Goal: Information Seeking & Learning: Learn about a topic

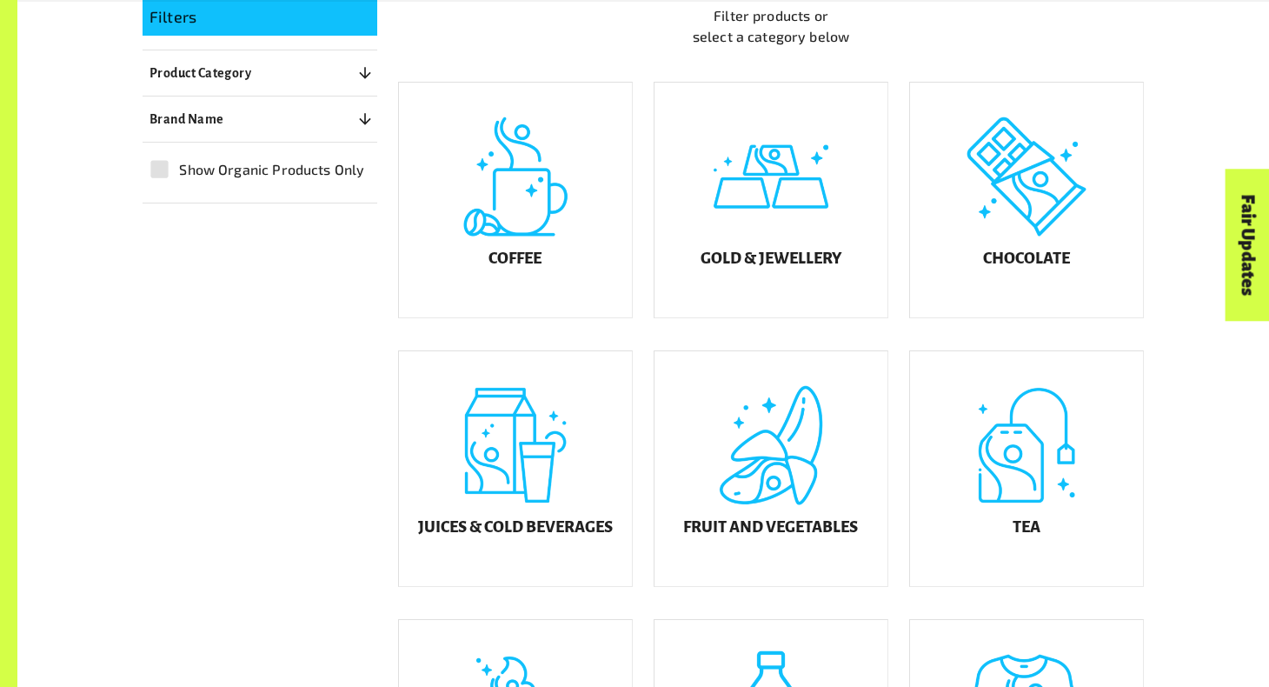
scroll to position [477, 0]
click at [786, 269] on h5 "Gold & Jewellery" at bounding box center [771, 259] width 141 height 17
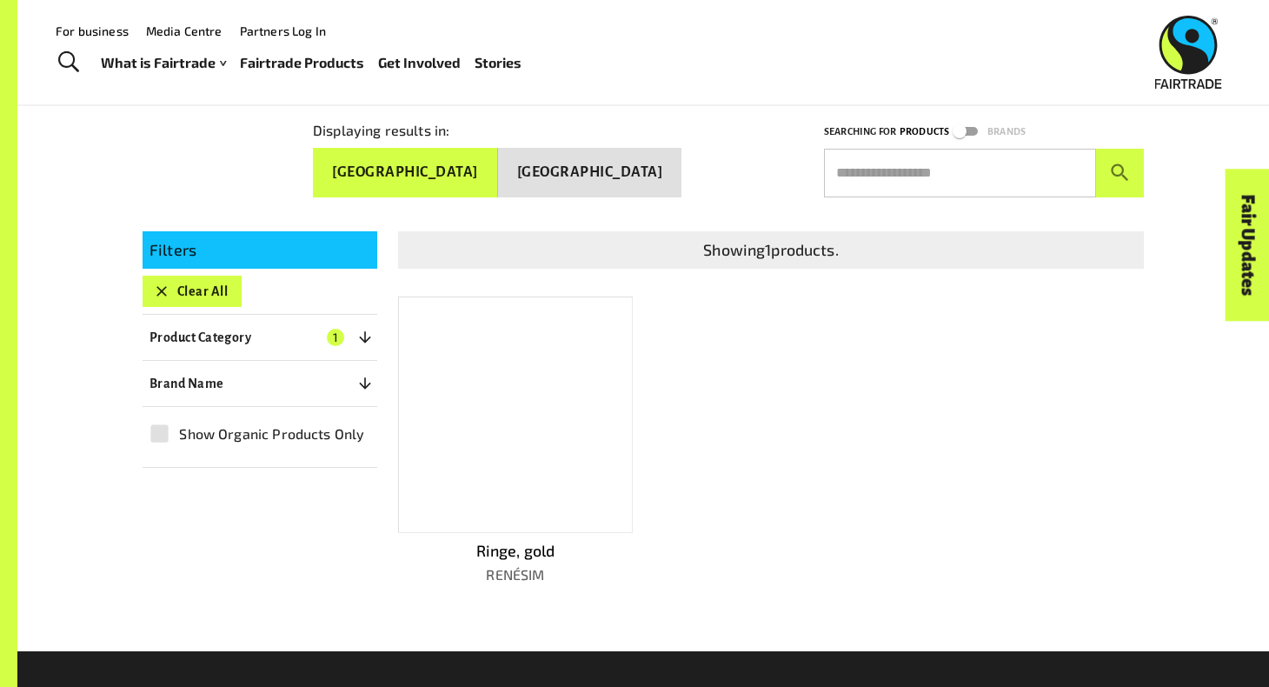
scroll to position [244, 0]
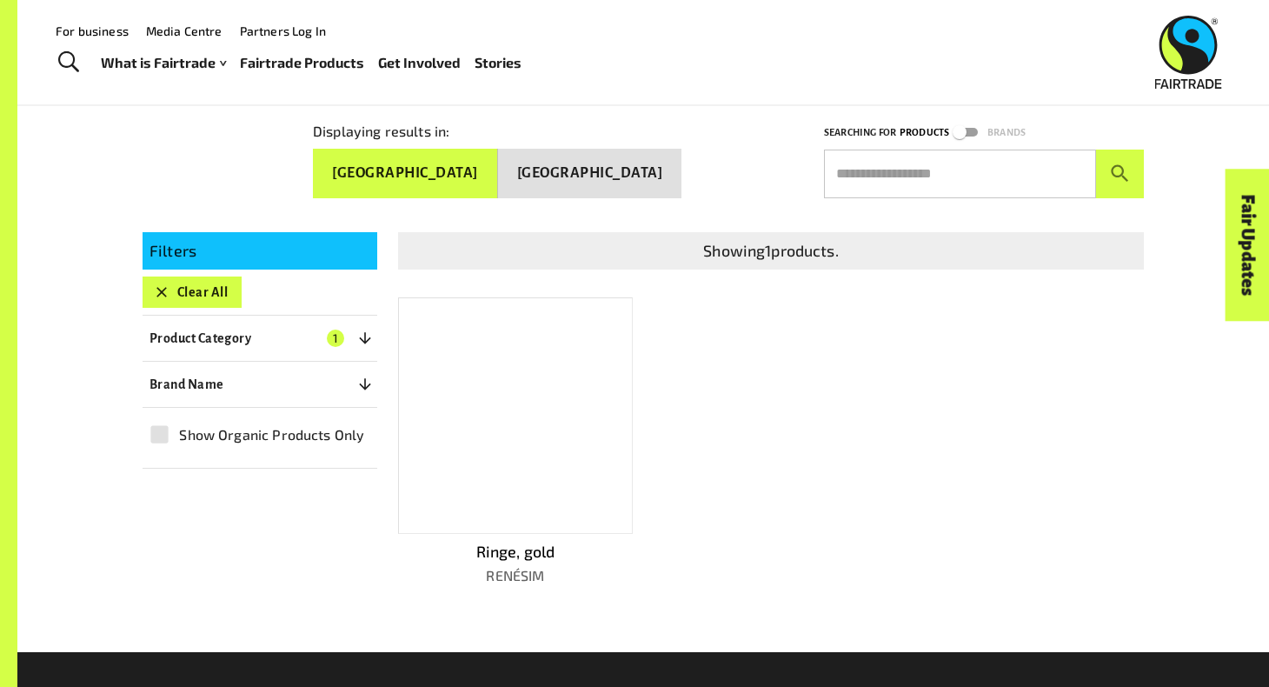
click at [562, 448] on div at bounding box center [515, 415] width 235 height 236
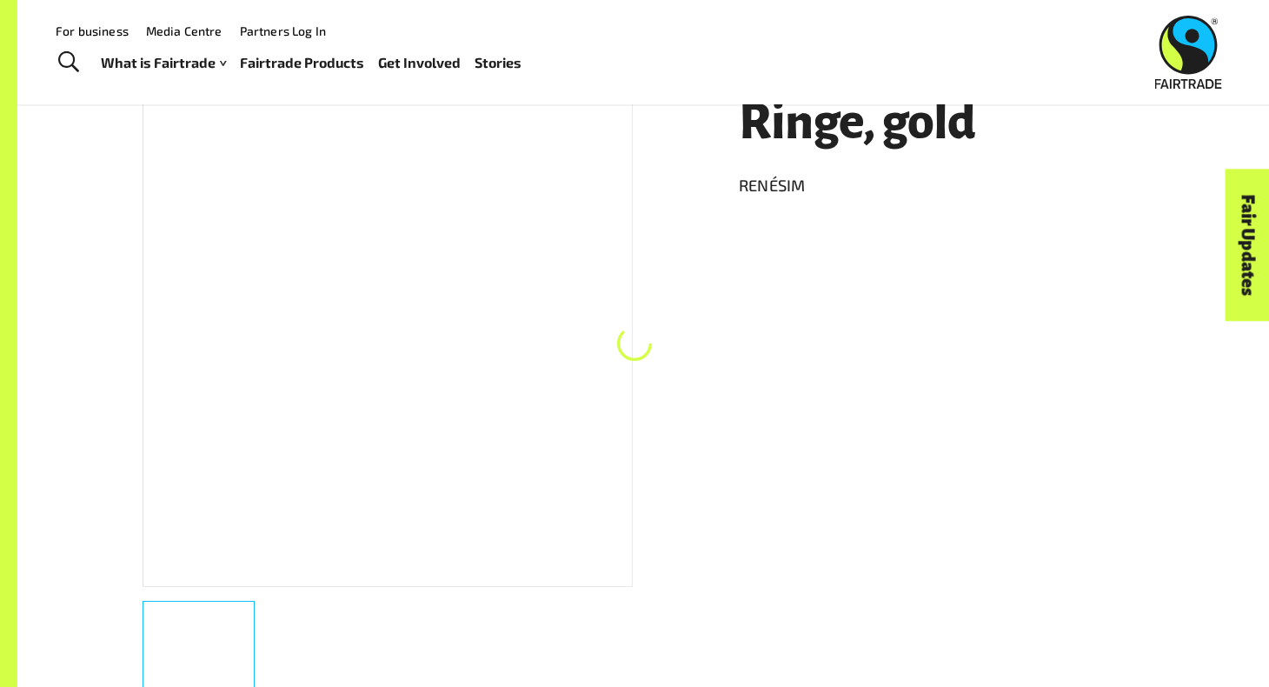
scroll to position [307, 0]
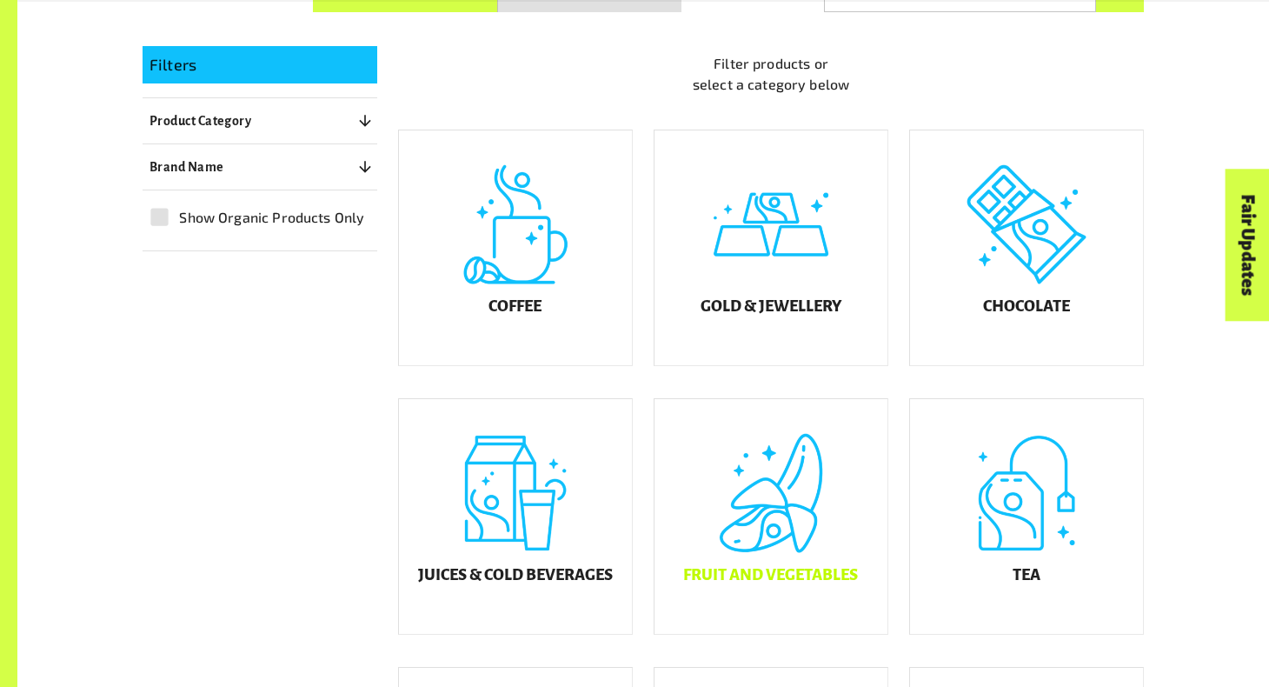
scroll to position [477, 0]
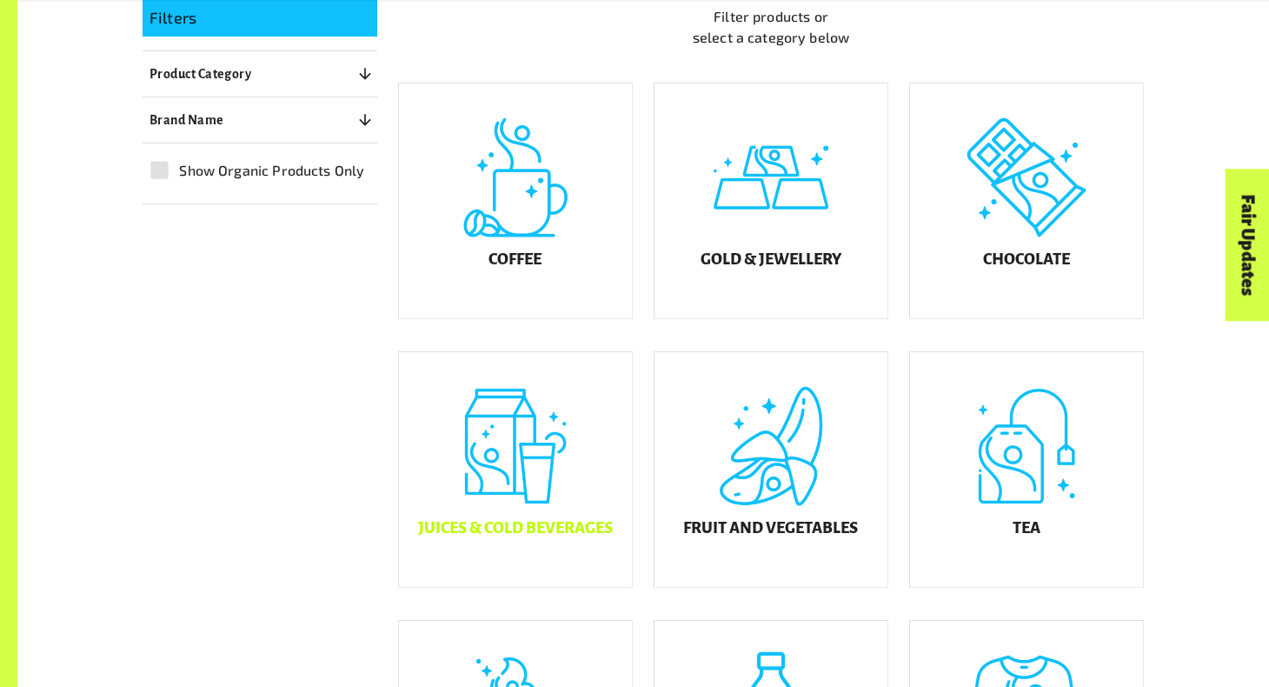
click at [606, 400] on div "Juices & Cold Beverages" at bounding box center [515, 469] width 233 height 235
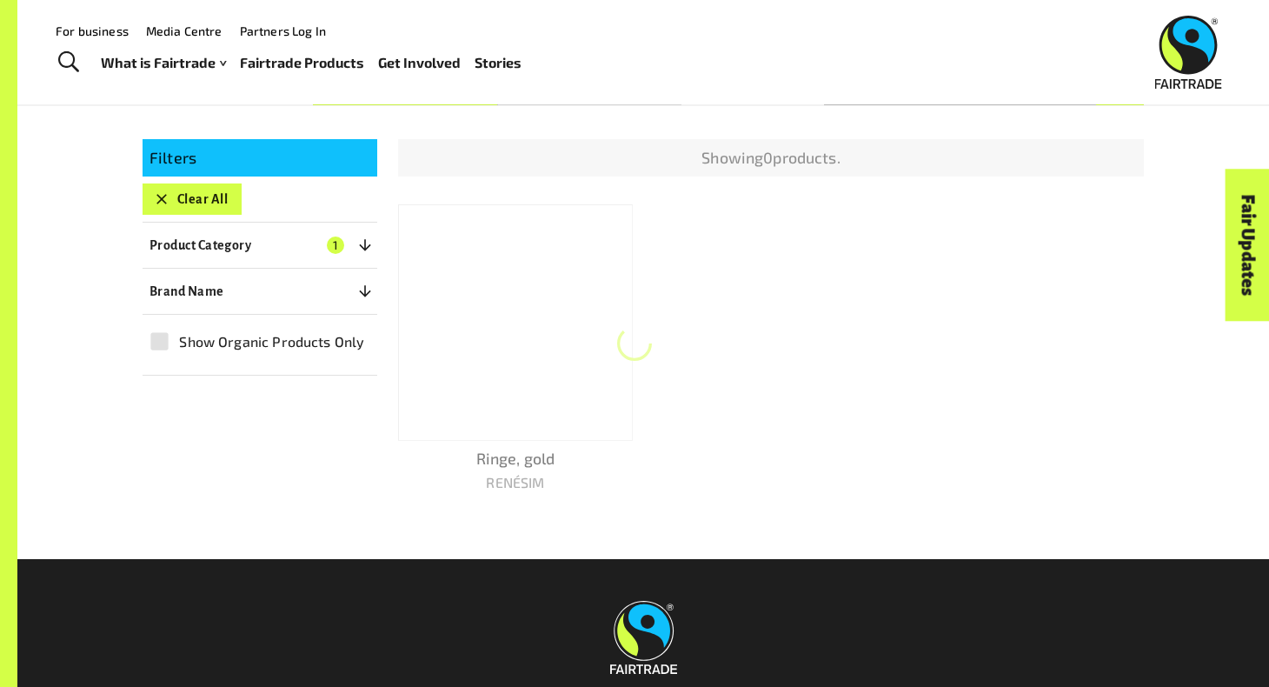
scroll to position [307, 0]
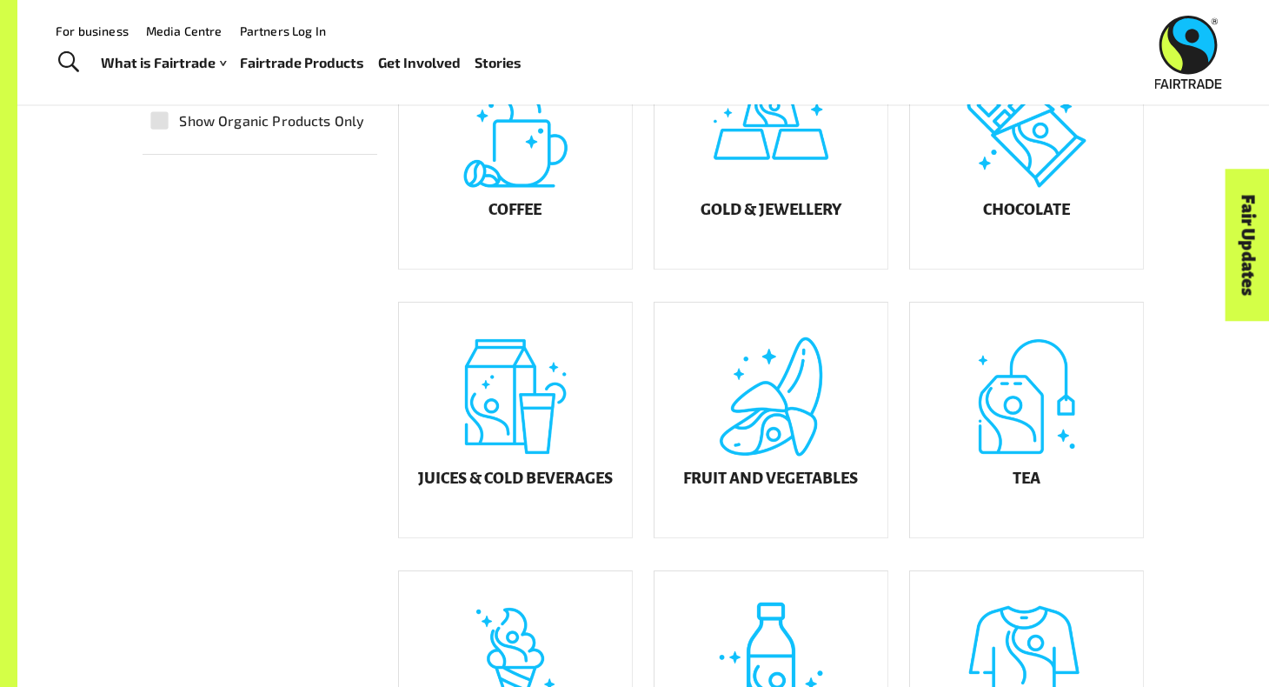
scroll to position [477, 0]
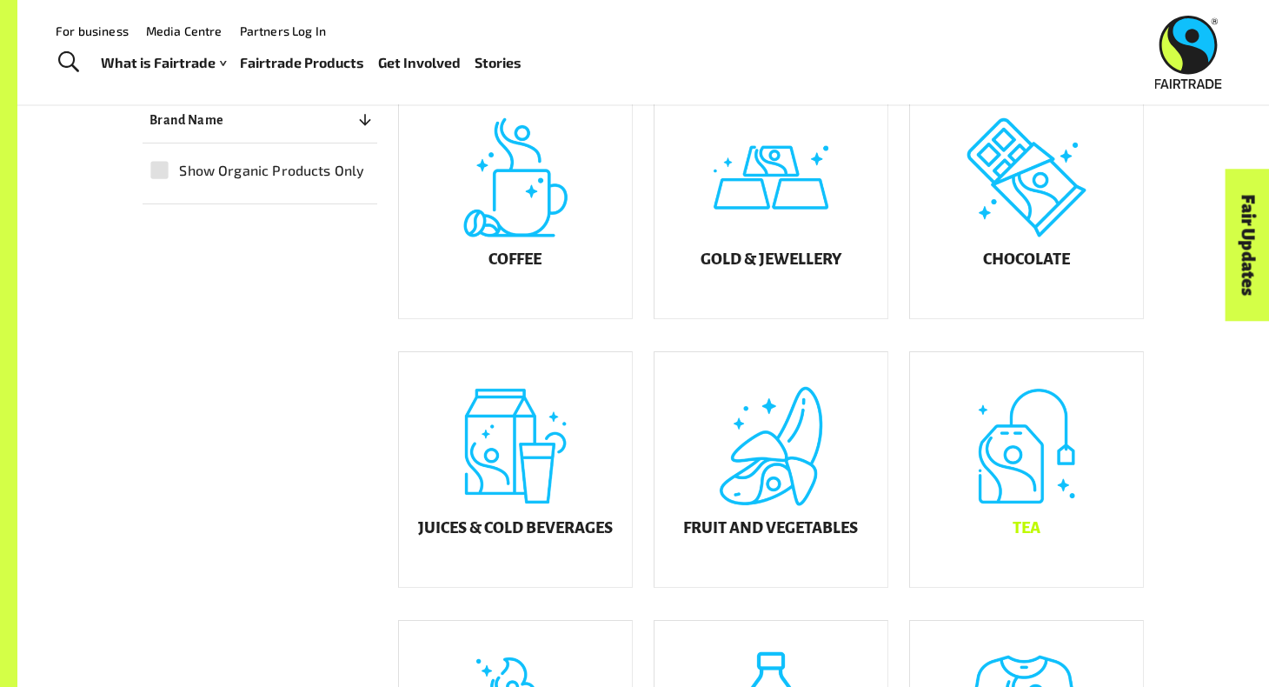
click at [1035, 495] on div "Tea" at bounding box center [1026, 469] width 233 height 235
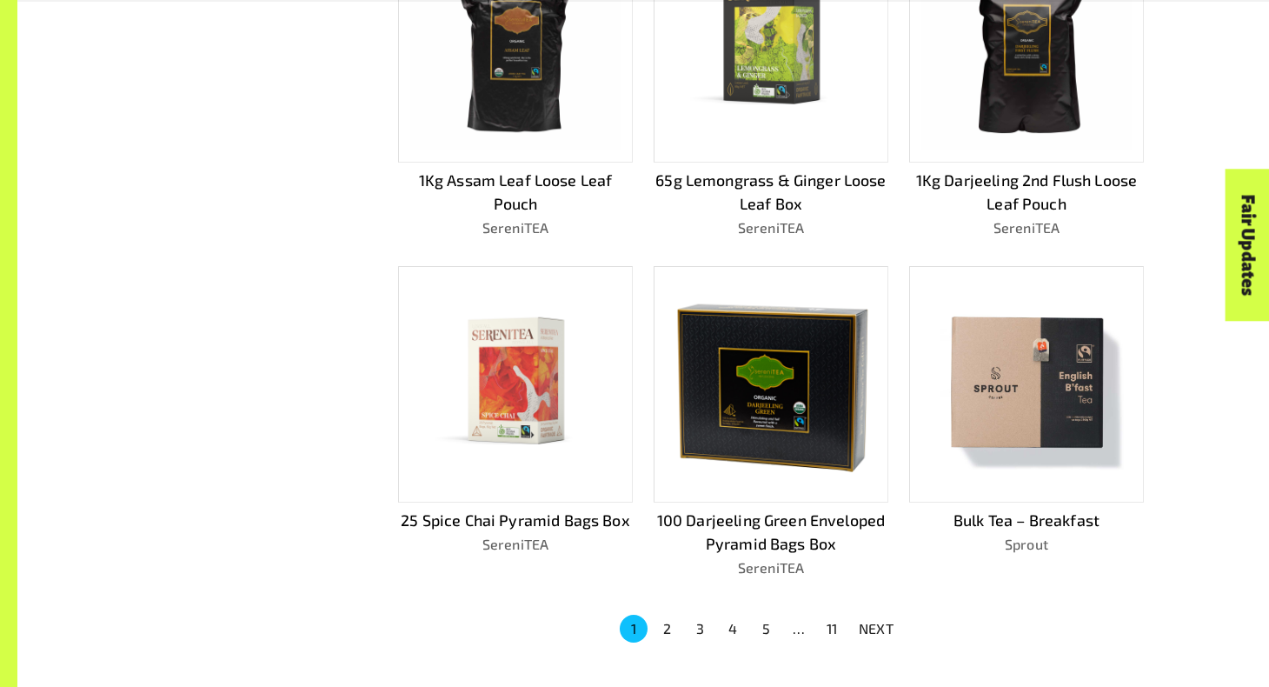
scroll to position [1036, 0]
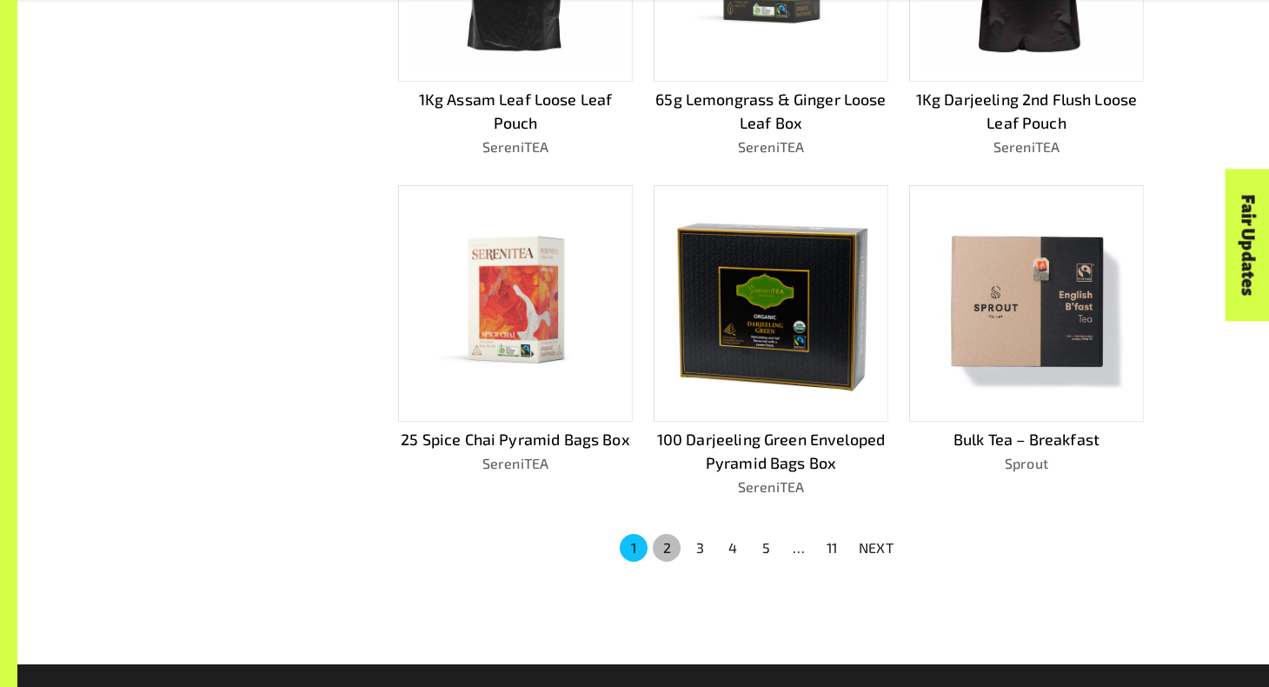
click at [673, 534] on button "2" at bounding box center [667, 548] width 28 height 28
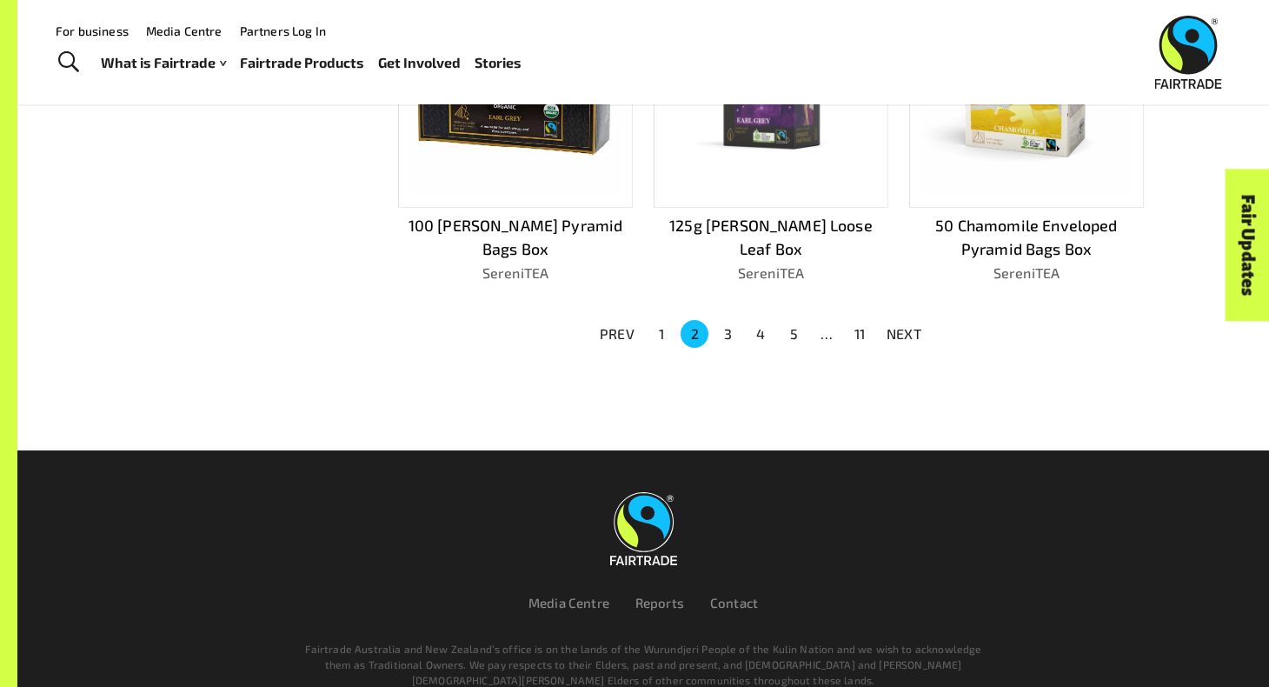
scroll to position [1242, 0]
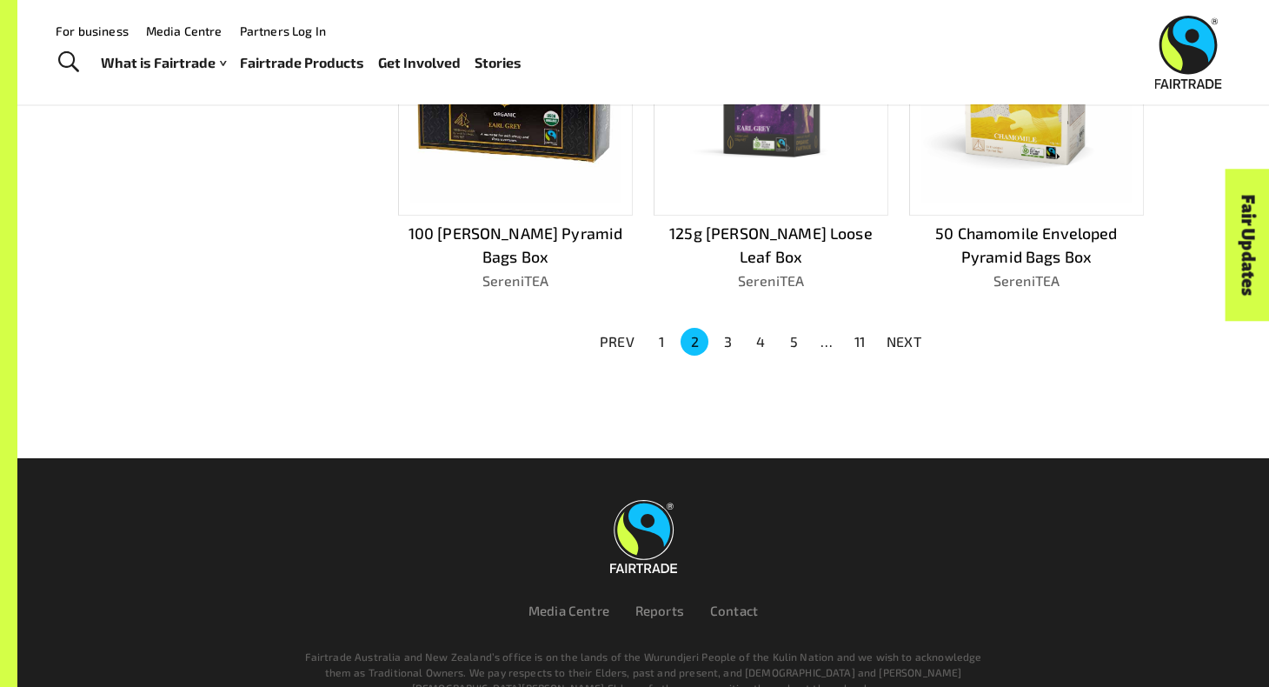
click at [731, 332] on button "3" at bounding box center [728, 342] width 28 height 28
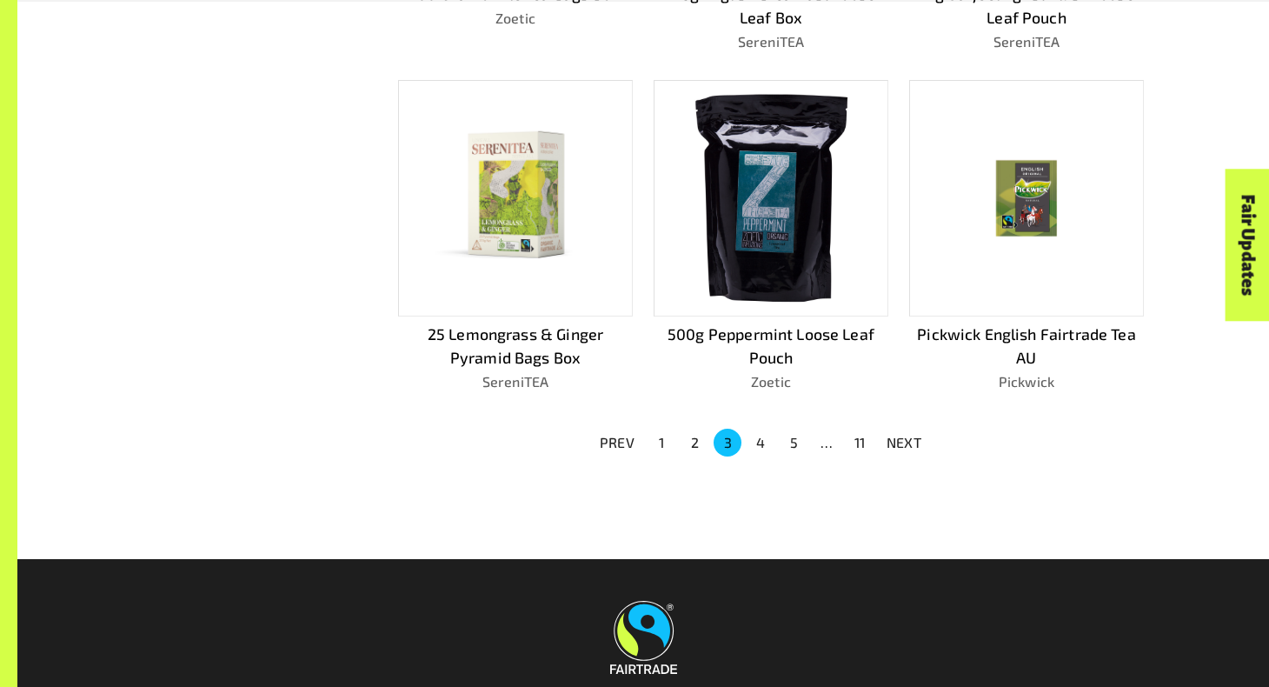
scroll to position [1169, 0]
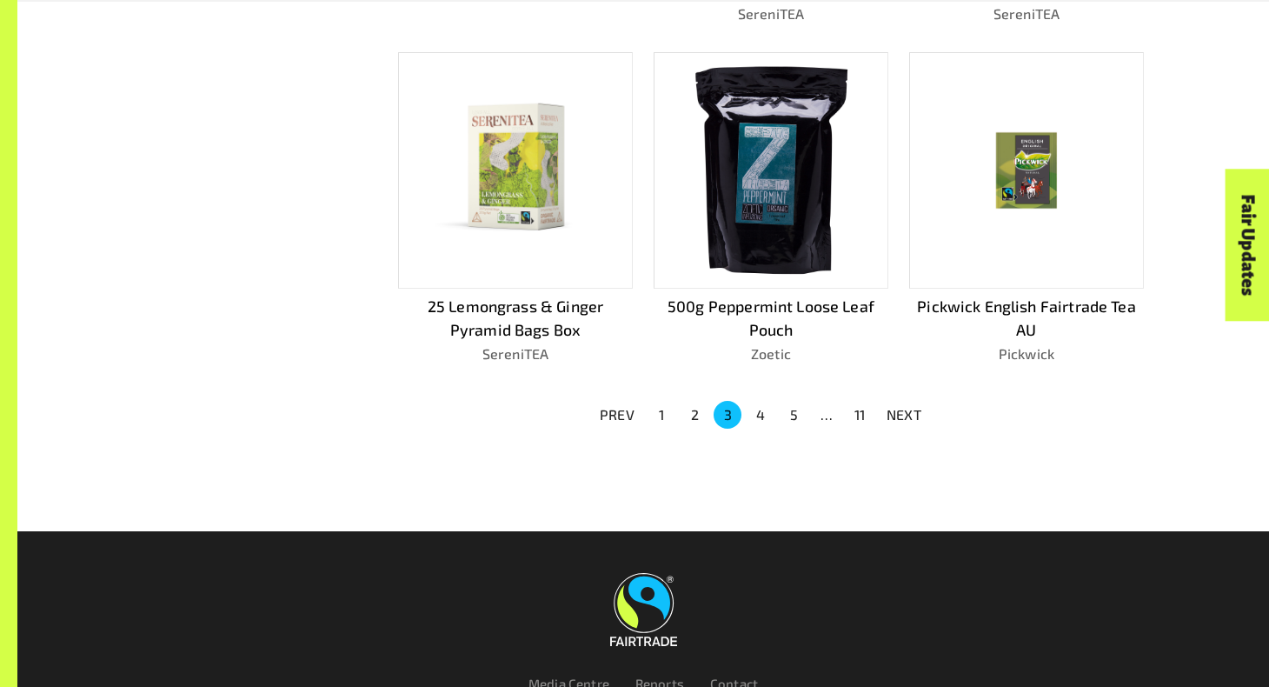
click at [759, 419] on button "4" at bounding box center [761, 415] width 28 height 28
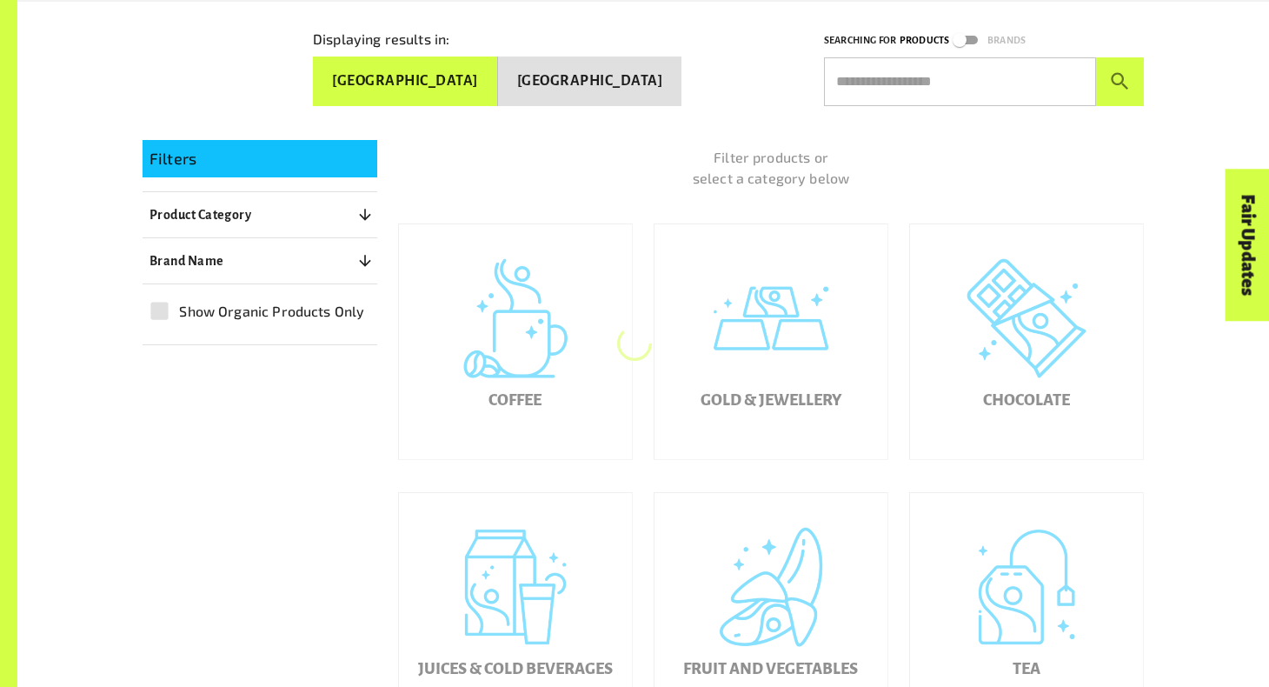
scroll to position [477, 0]
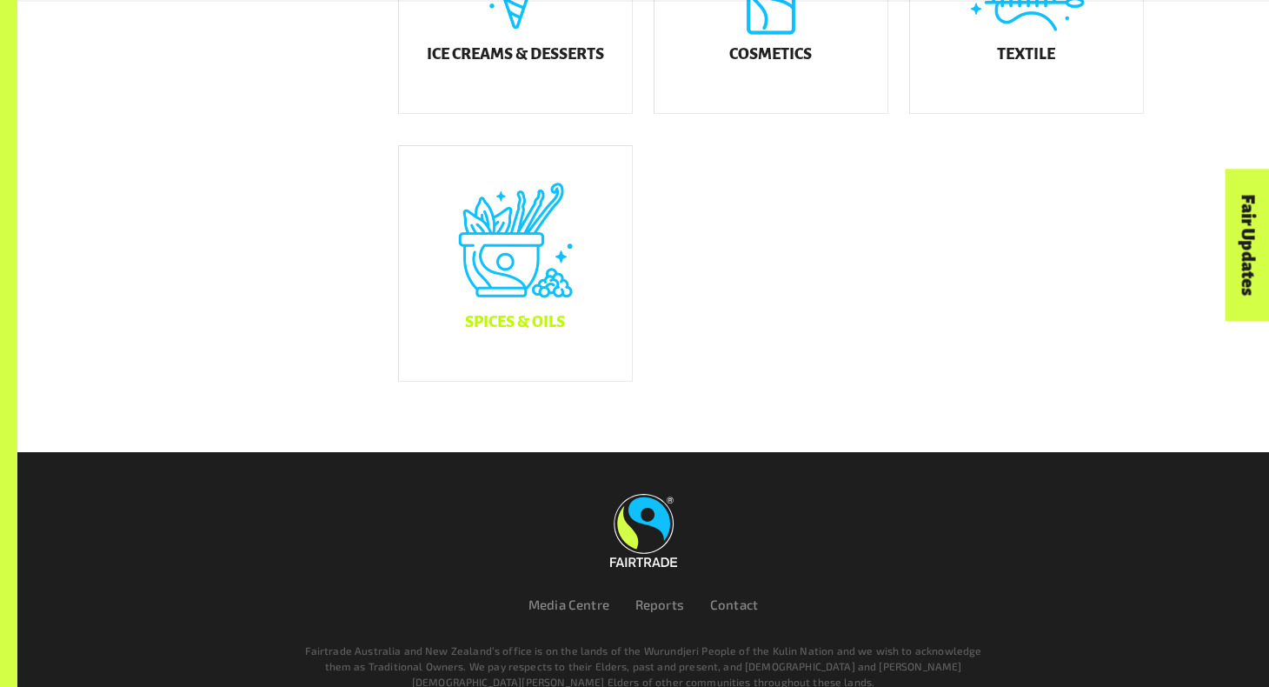
click at [556, 287] on div "Spices & Oils" at bounding box center [515, 263] width 233 height 235
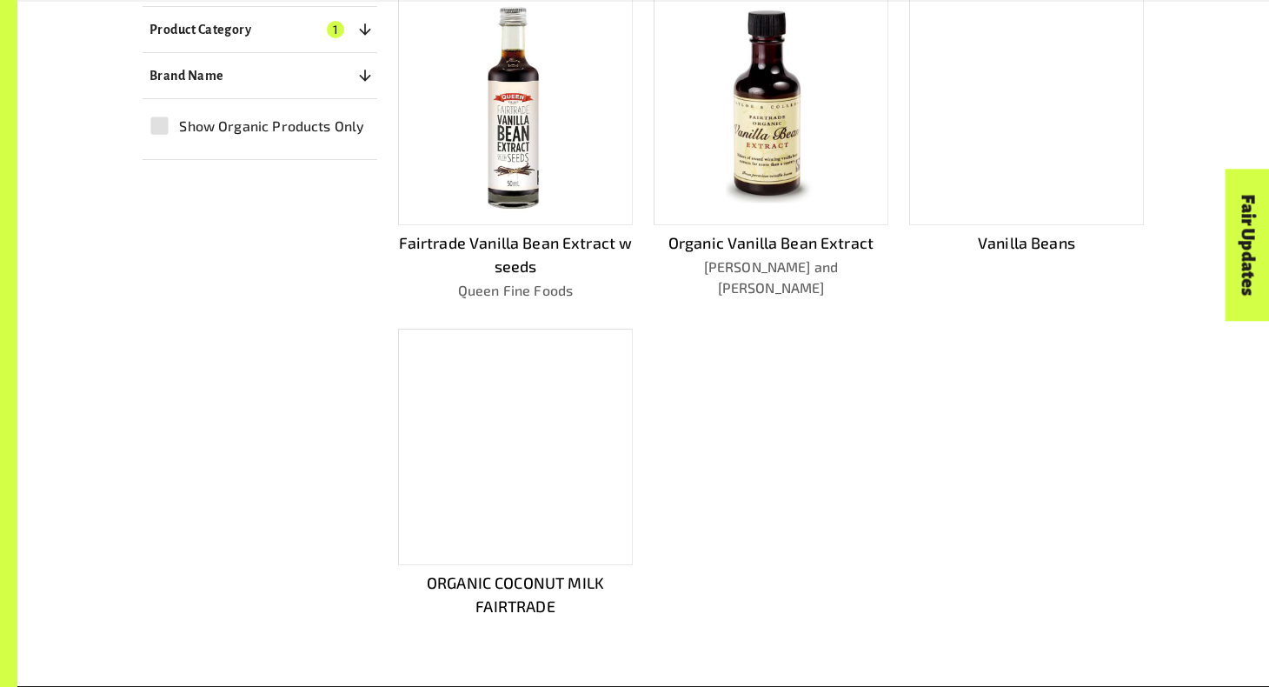
scroll to position [549, 0]
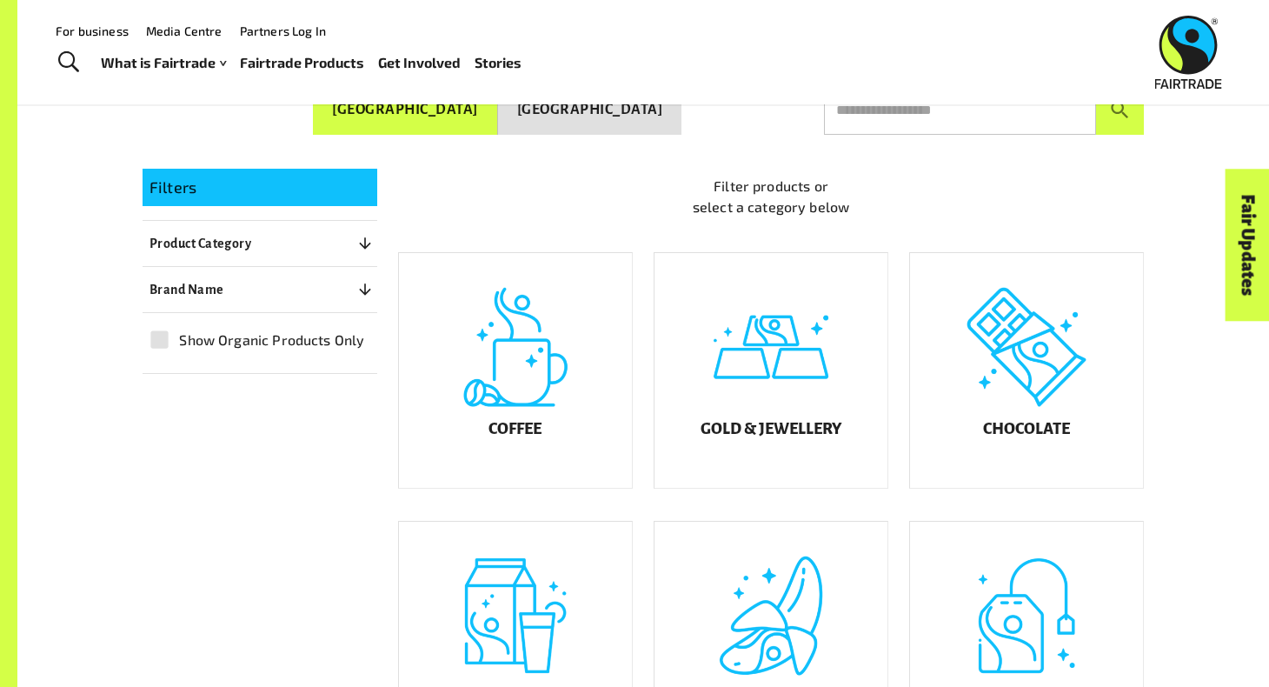
scroll to position [303, 0]
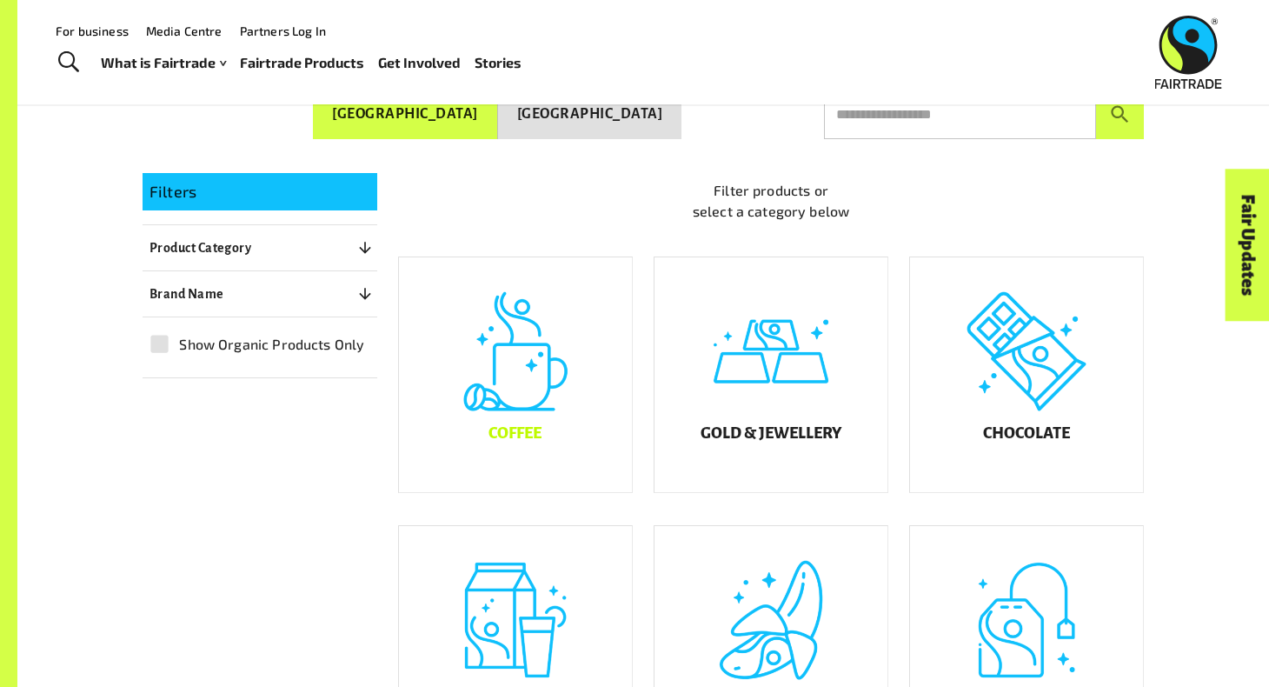
click at [549, 342] on div "Coffee" at bounding box center [515, 374] width 233 height 235
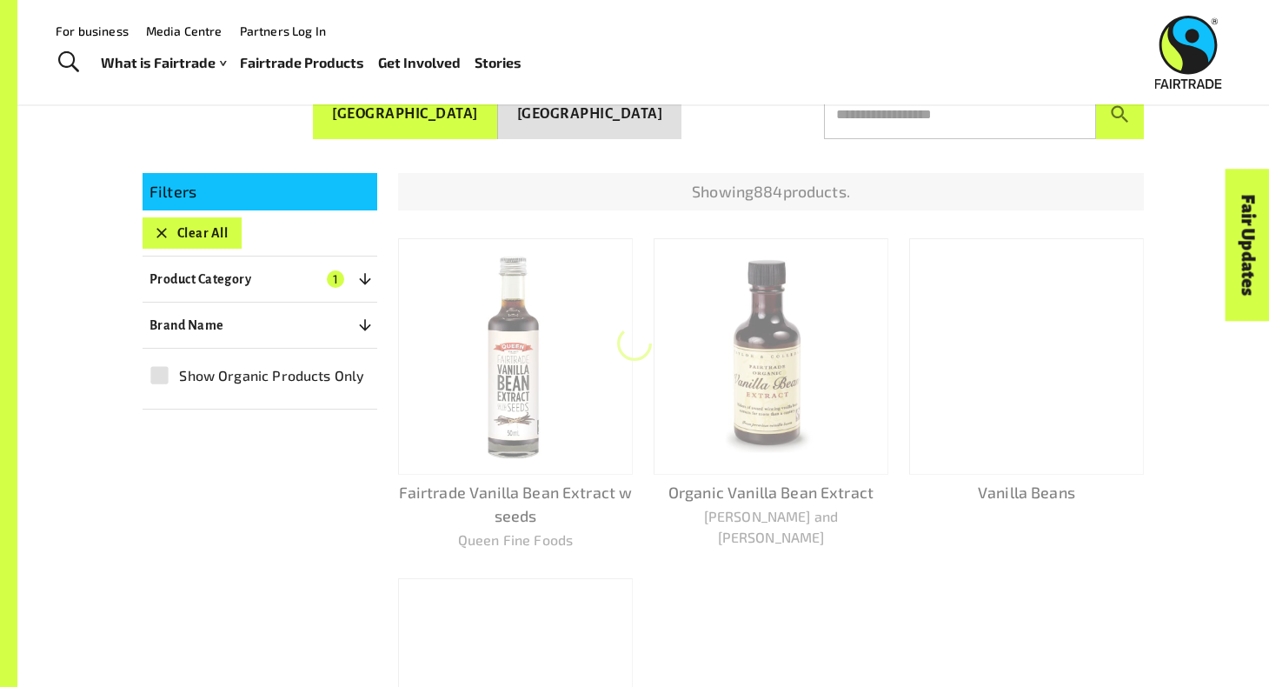
scroll to position [307, 0]
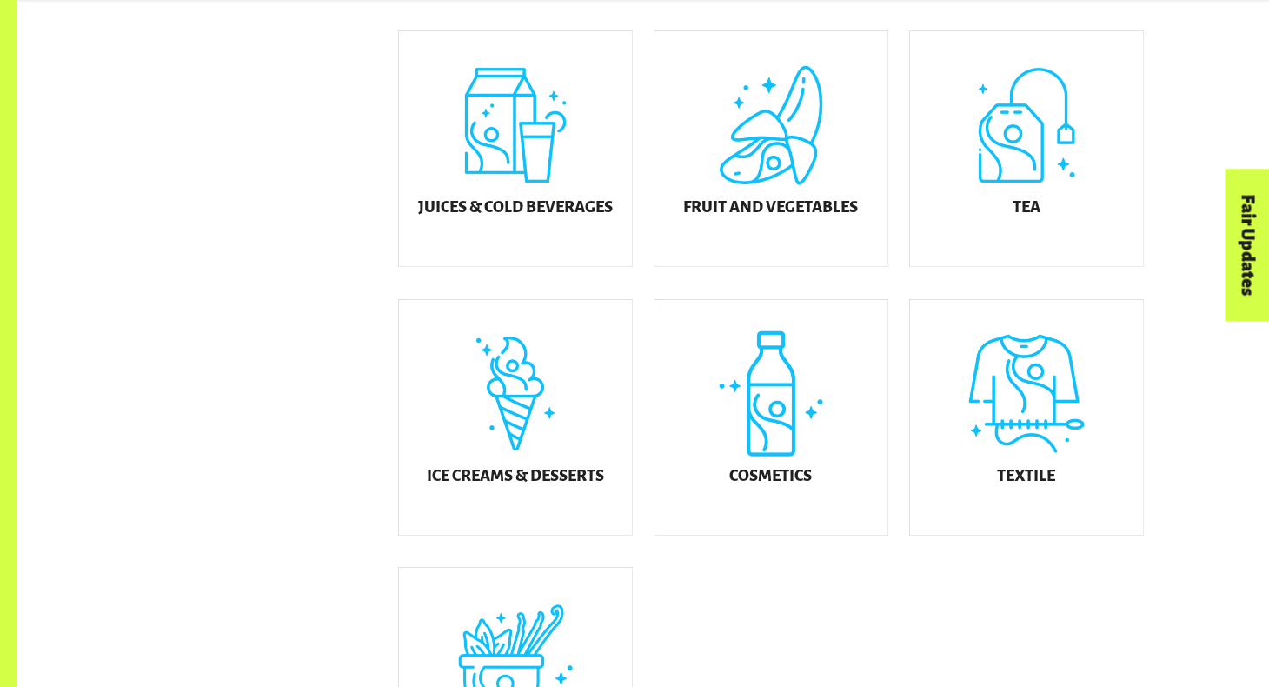
scroll to position [936, 0]
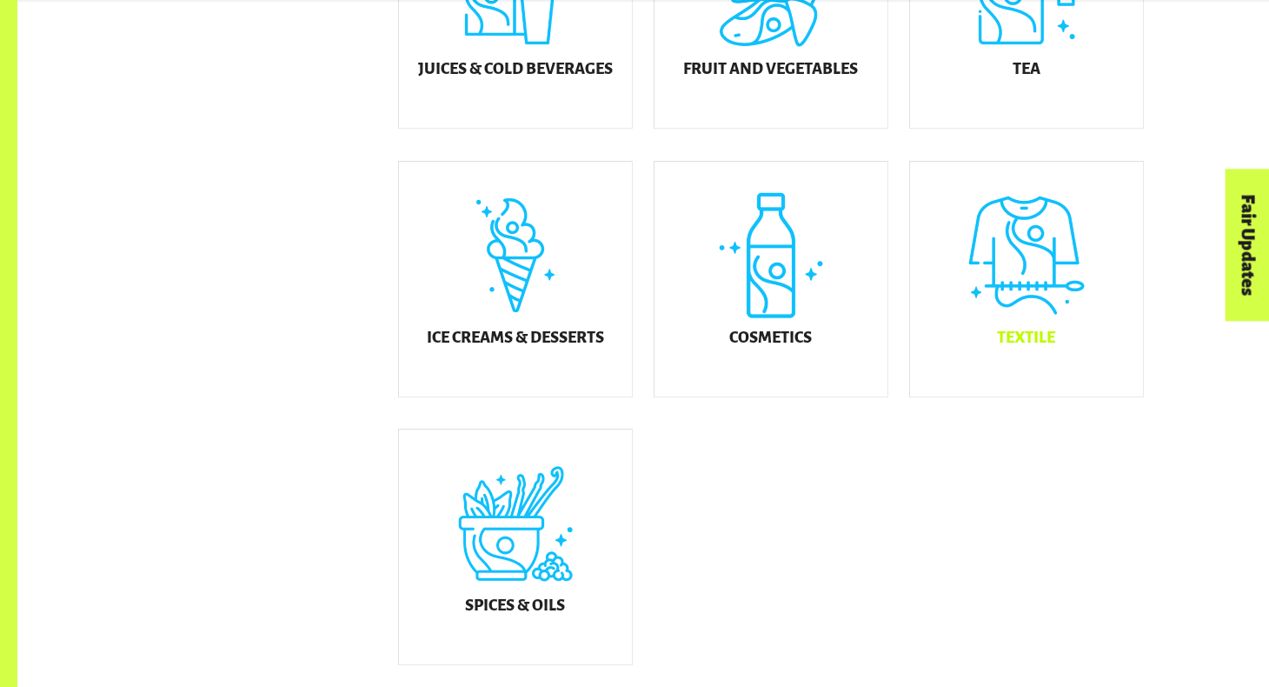
click at [930, 336] on div "Textile" at bounding box center [1026, 279] width 233 height 235
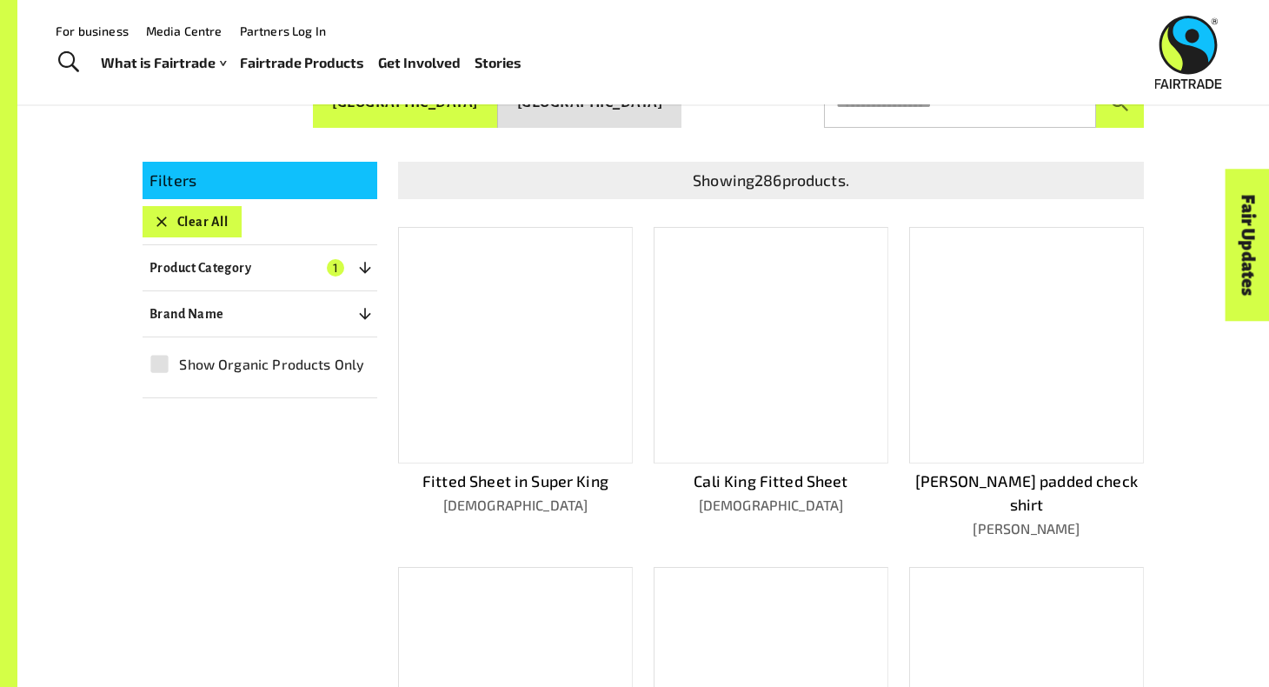
scroll to position [307, 0]
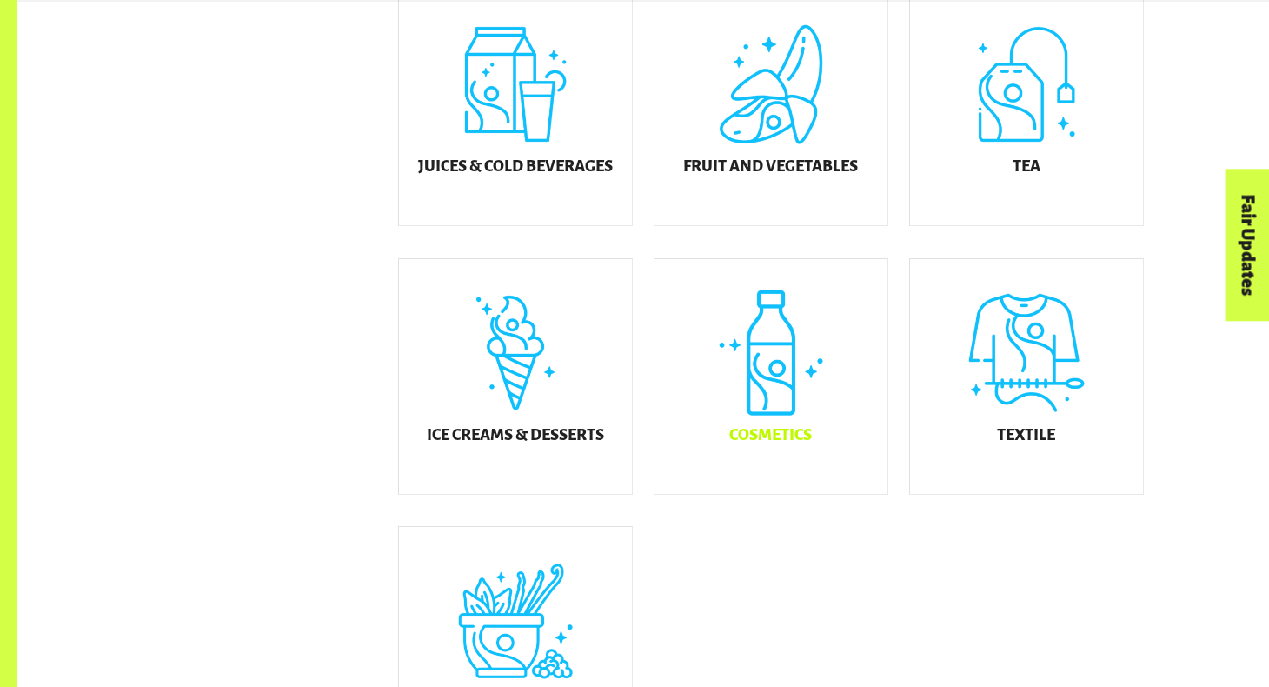
scroll to position [936, 0]
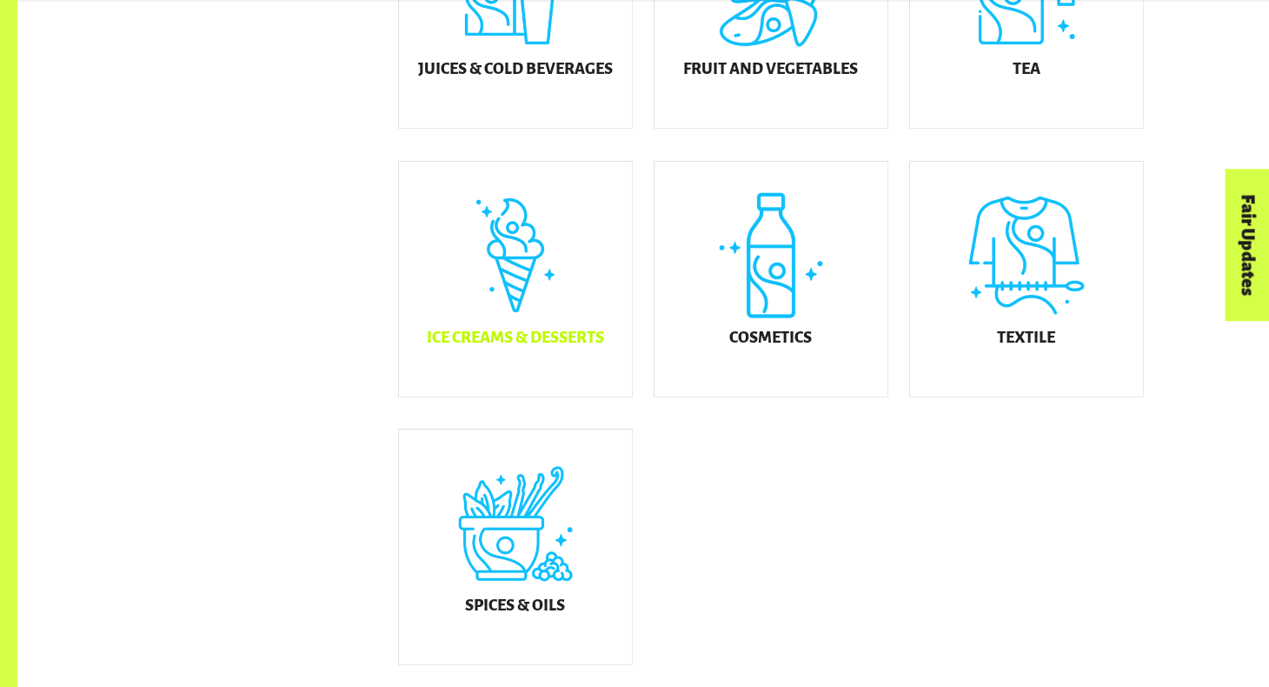
click at [532, 347] on h5 "Ice Creams & Desserts" at bounding box center [515, 338] width 177 height 17
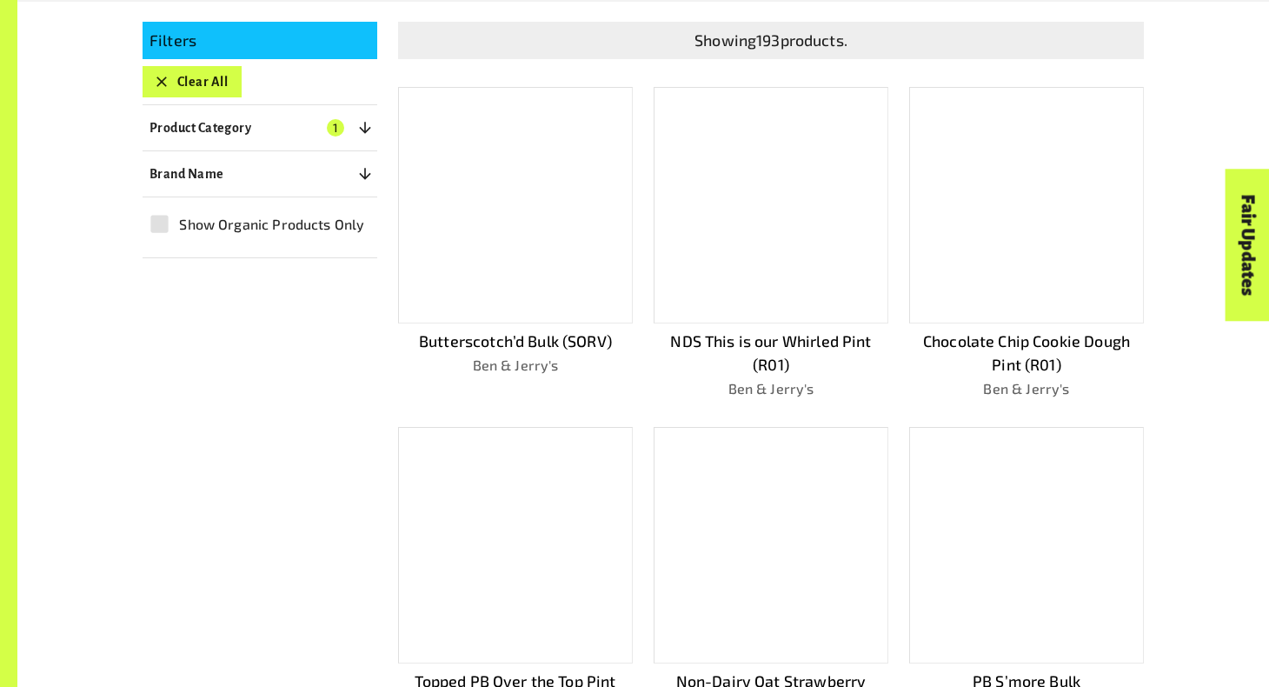
scroll to position [468, 0]
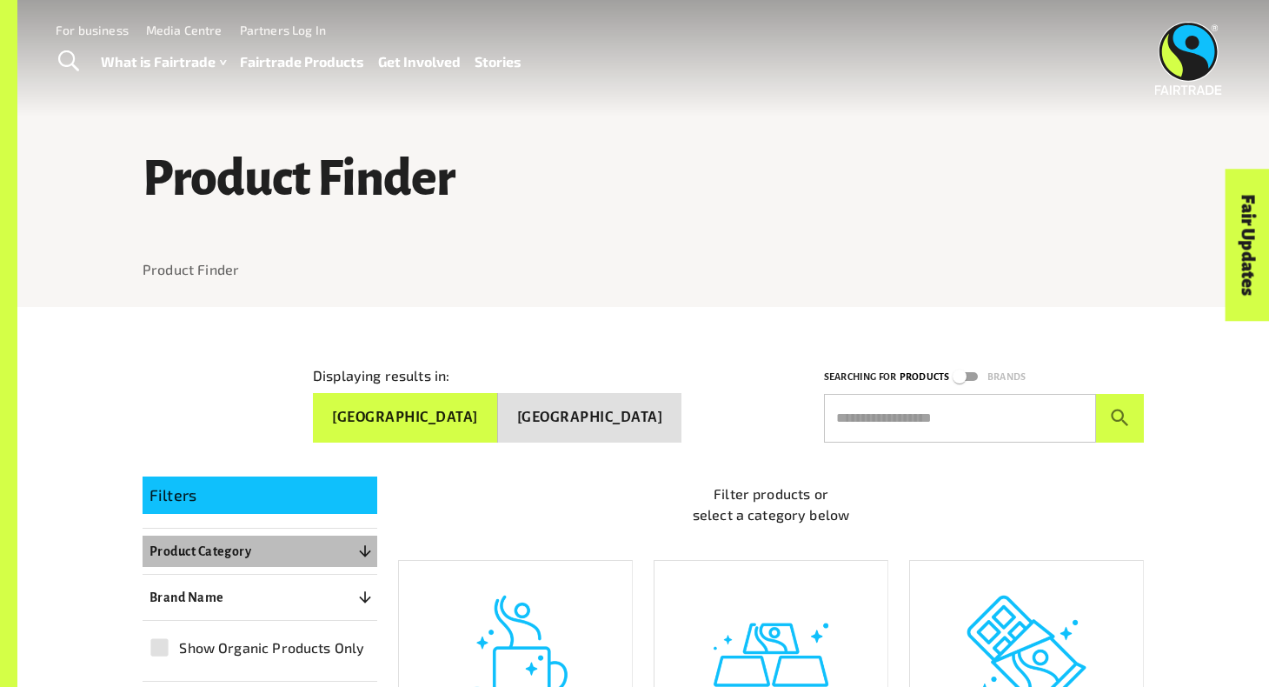
click at [340, 547] on button "Product Category 0" at bounding box center [260, 551] width 235 height 31
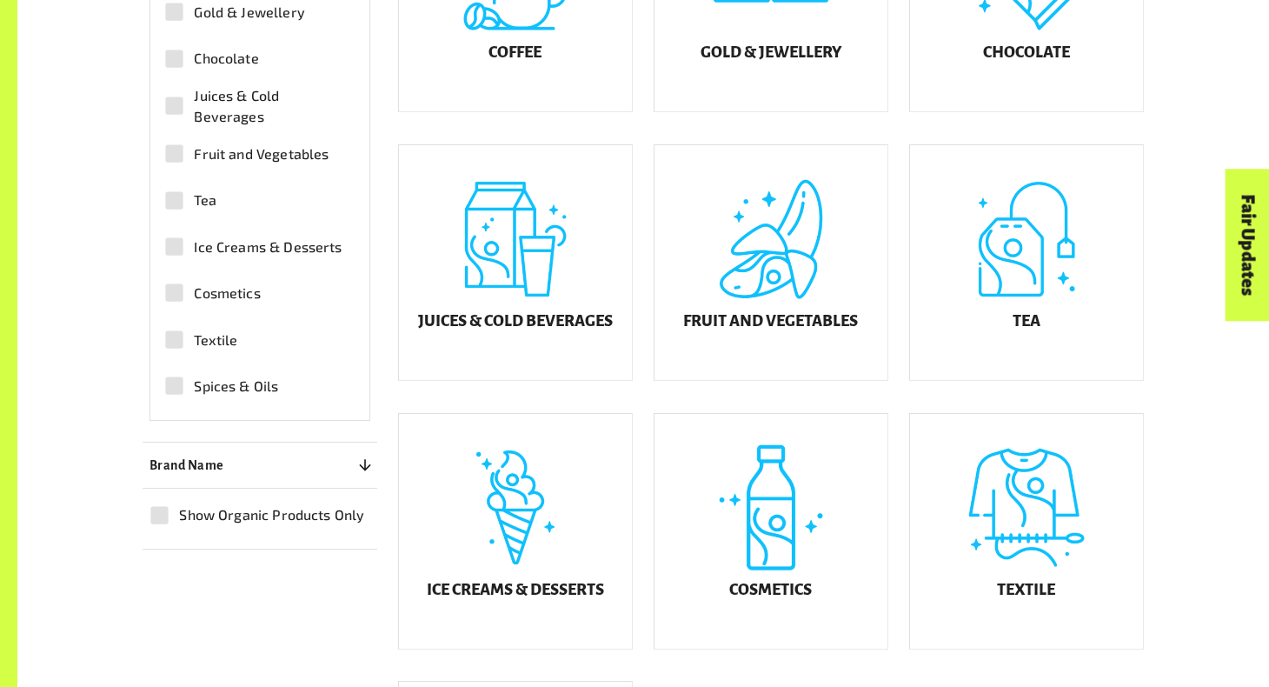
scroll to position [709, 0]
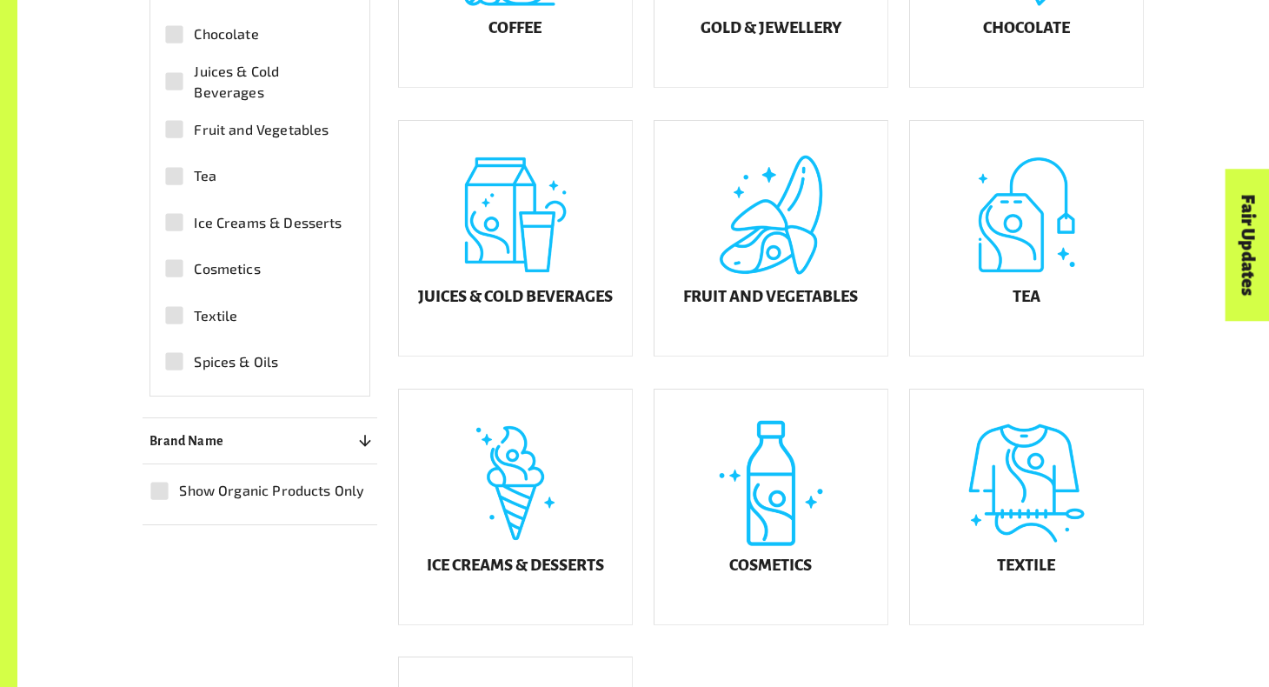
click at [290, 435] on button "Brand Name 0" at bounding box center [260, 440] width 235 height 31
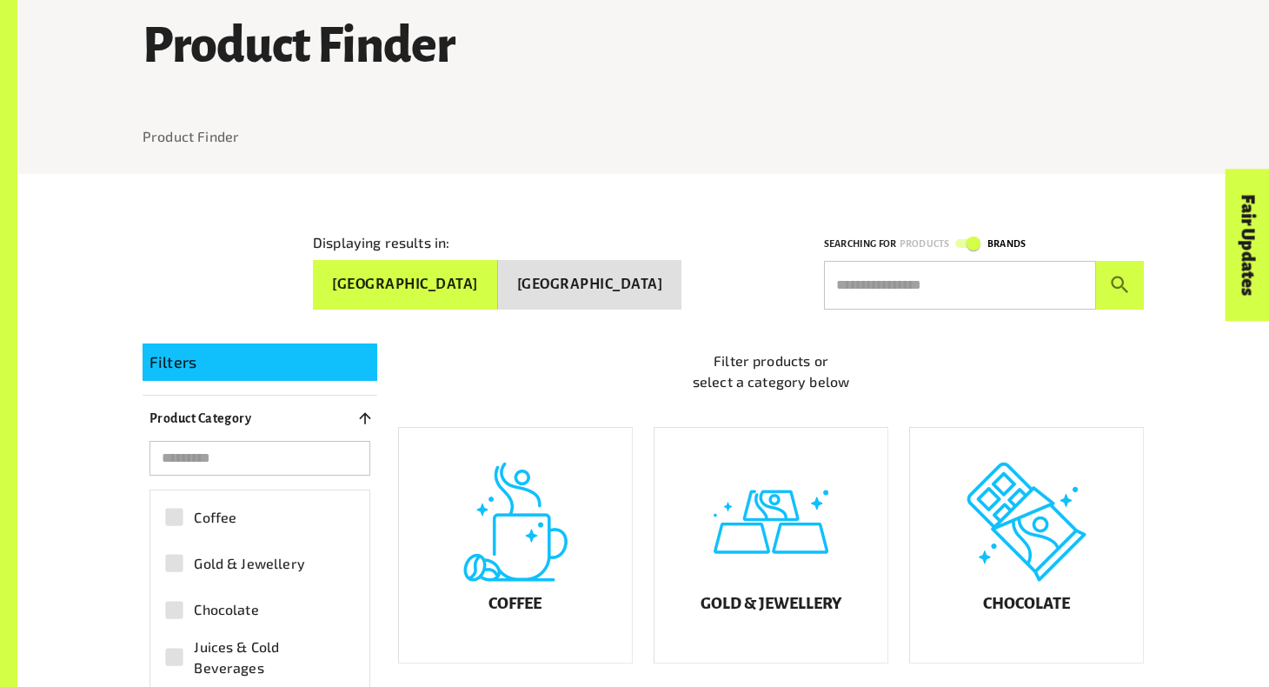
scroll to position [136, 0]
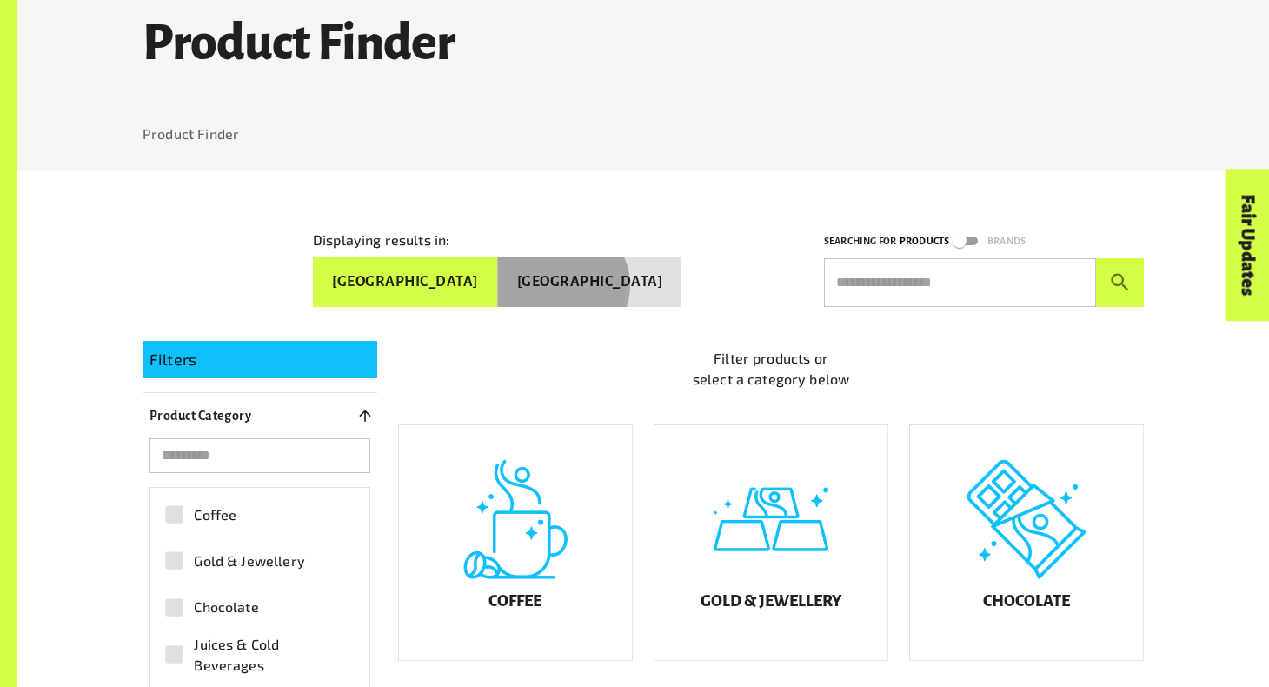
click at [618, 277] on button "[GEOGRAPHIC_DATA]" at bounding box center [590, 282] width 184 height 50
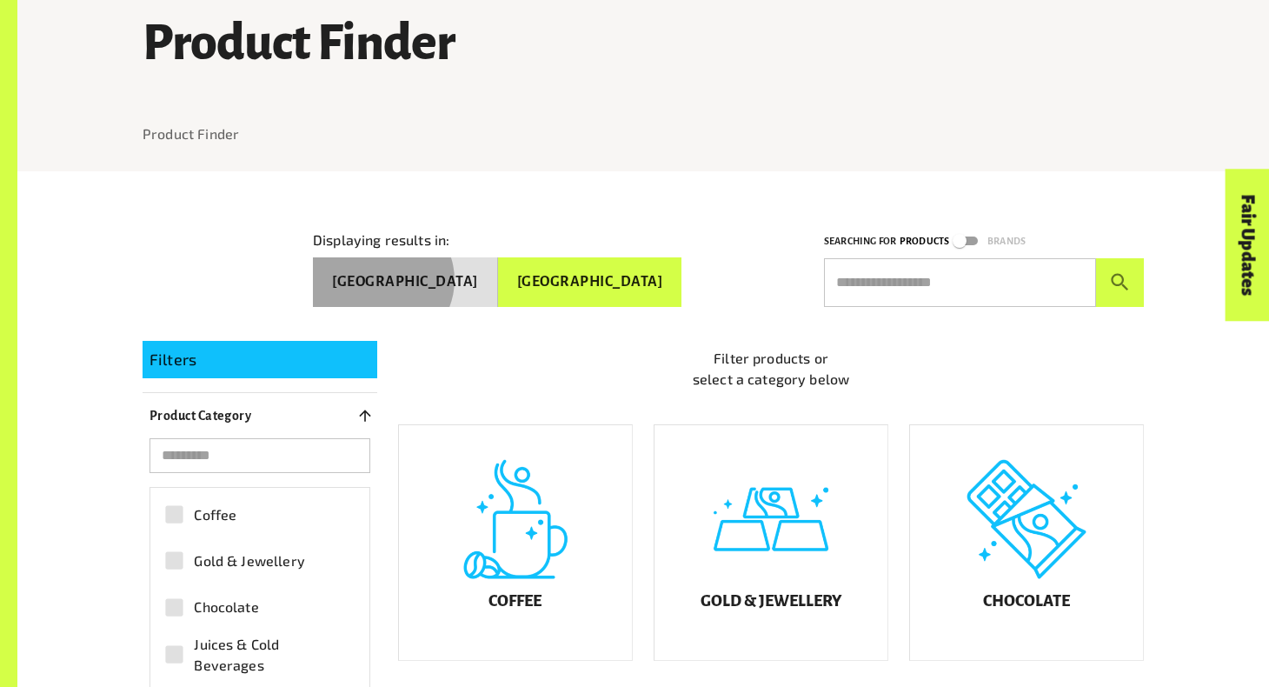
click at [498, 272] on button "[GEOGRAPHIC_DATA]" at bounding box center [405, 282] width 185 height 50
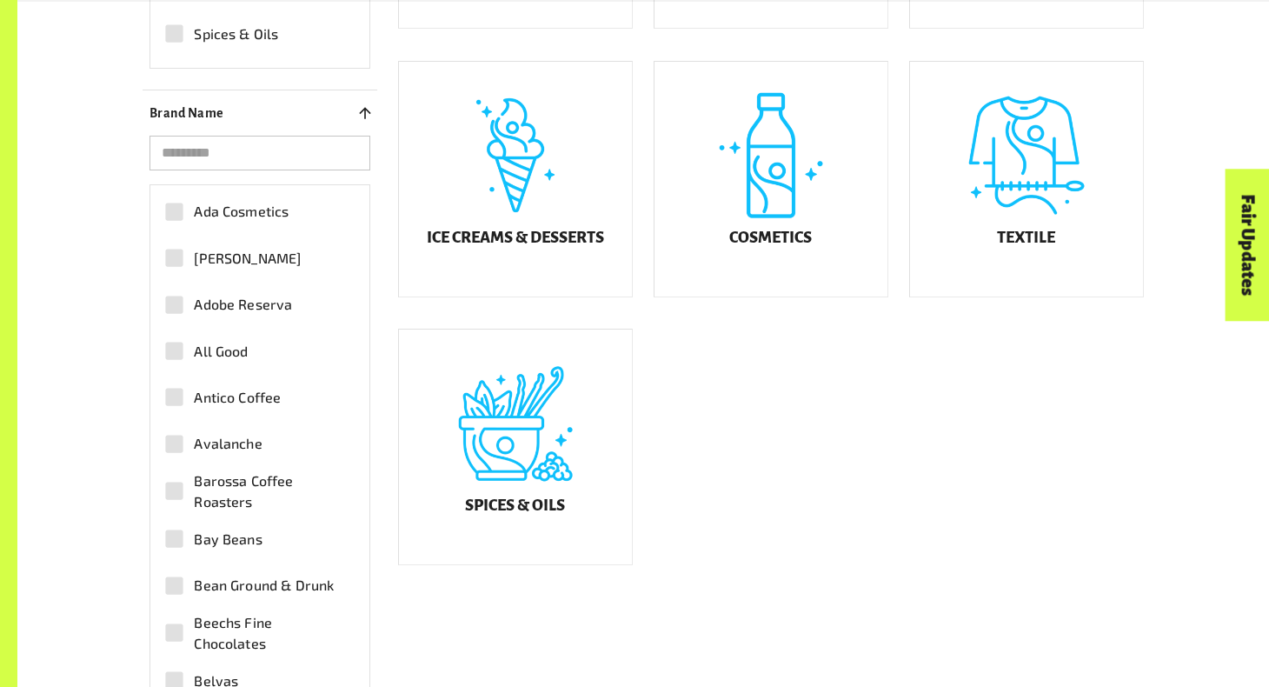
scroll to position [1041, 0]
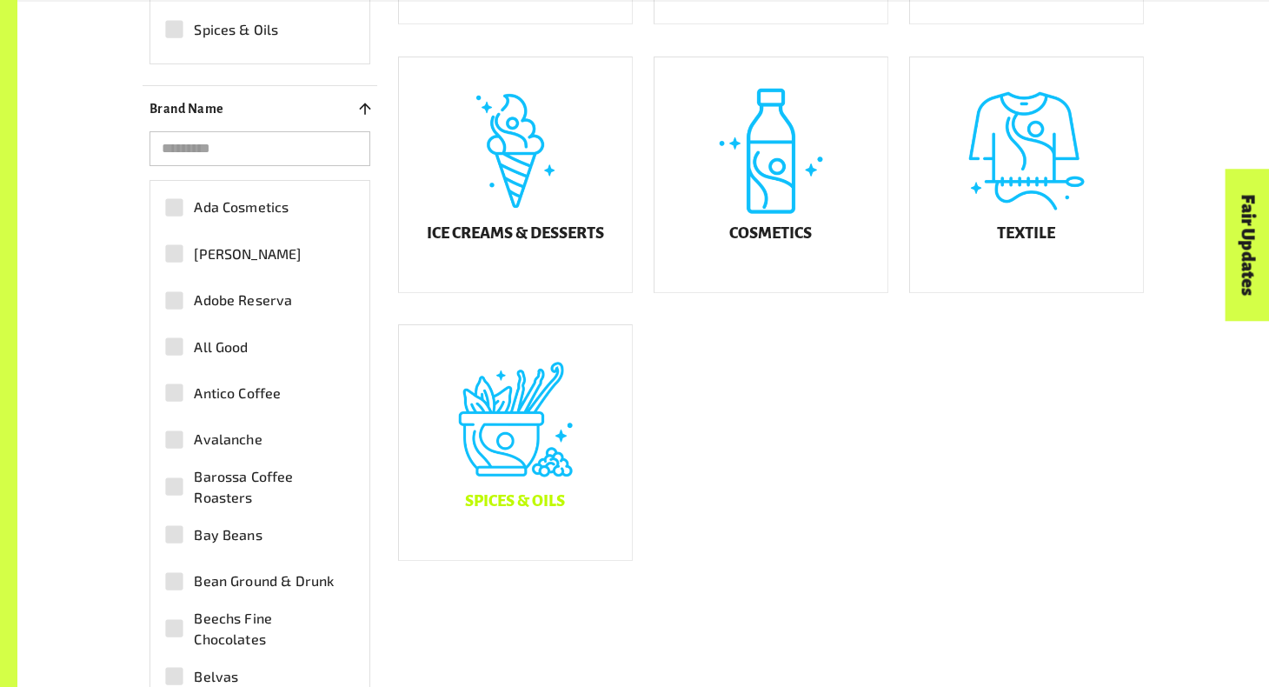
click at [599, 400] on div "Spices & Oils" at bounding box center [515, 442] width 233 height 235
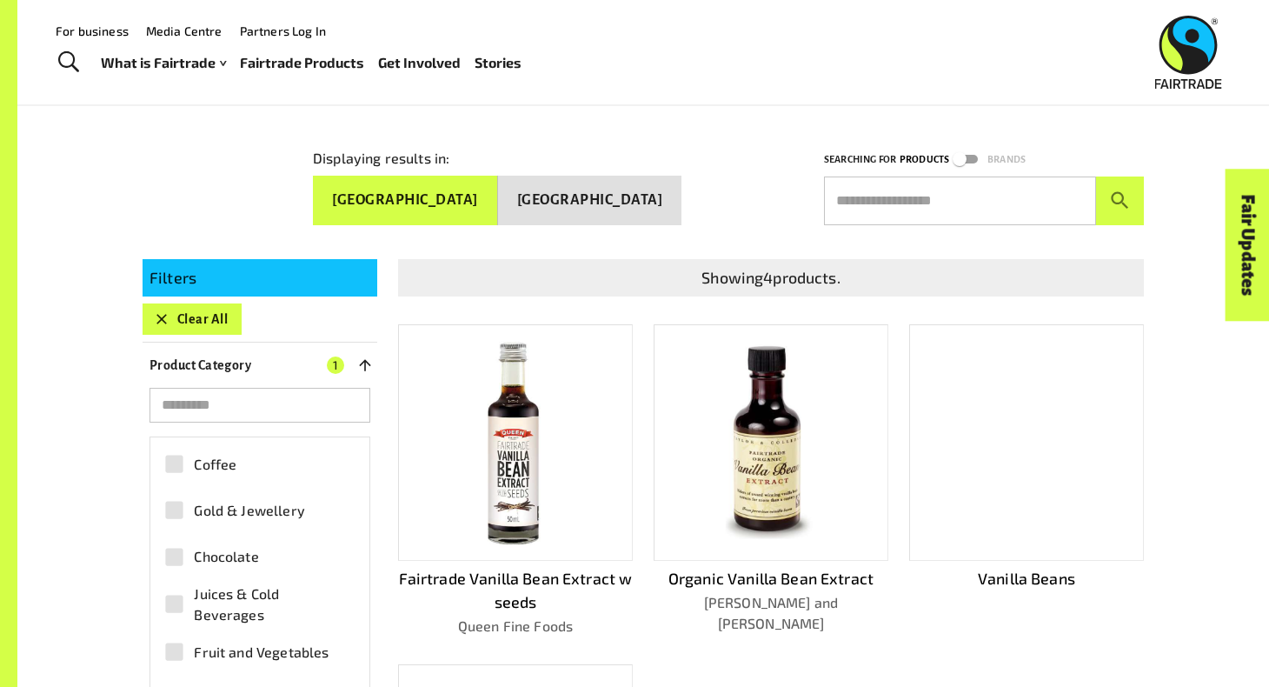
scroll to position [208, 0]
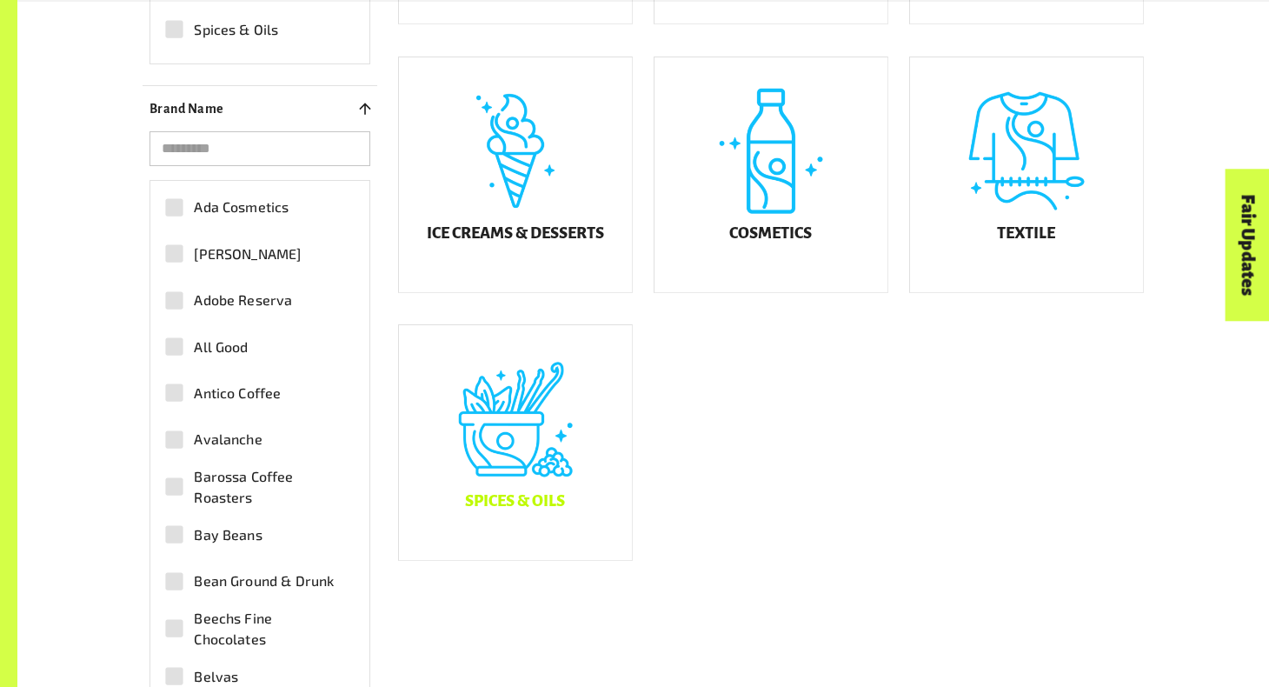
click at [474, 490] on div "Spices & Oils" at bounding box center [515, 442] width 233 height 235
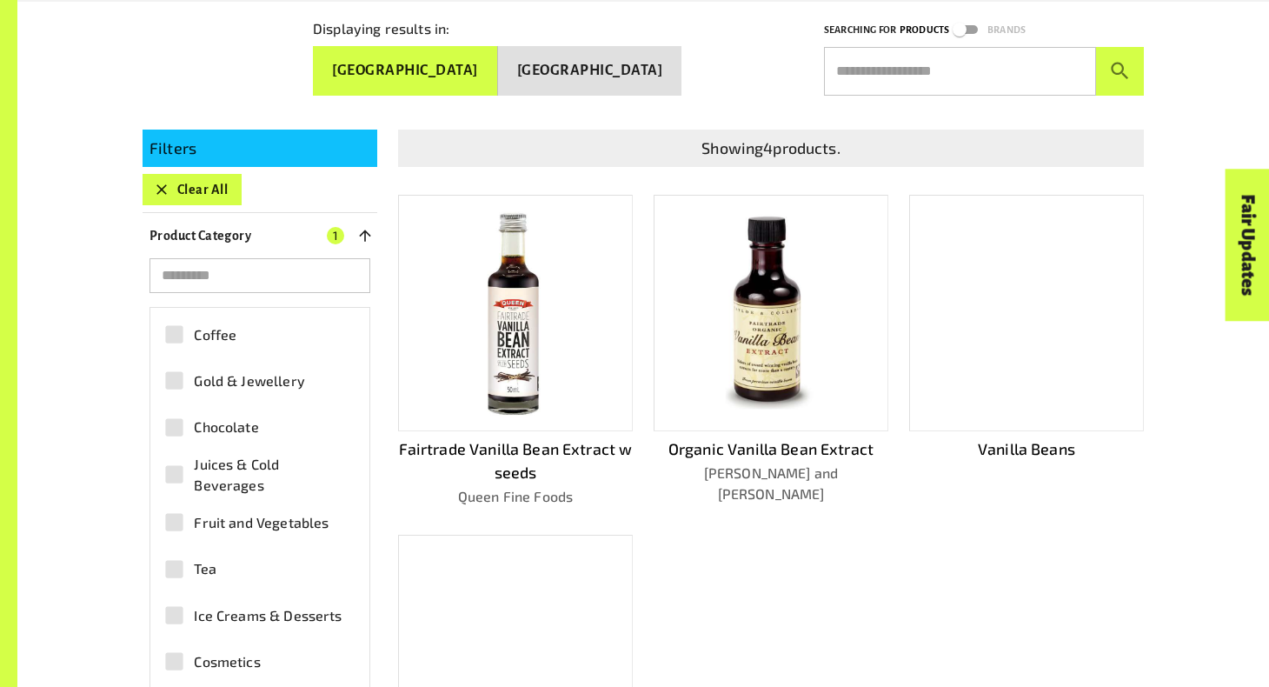
scroll to position [357, 0]
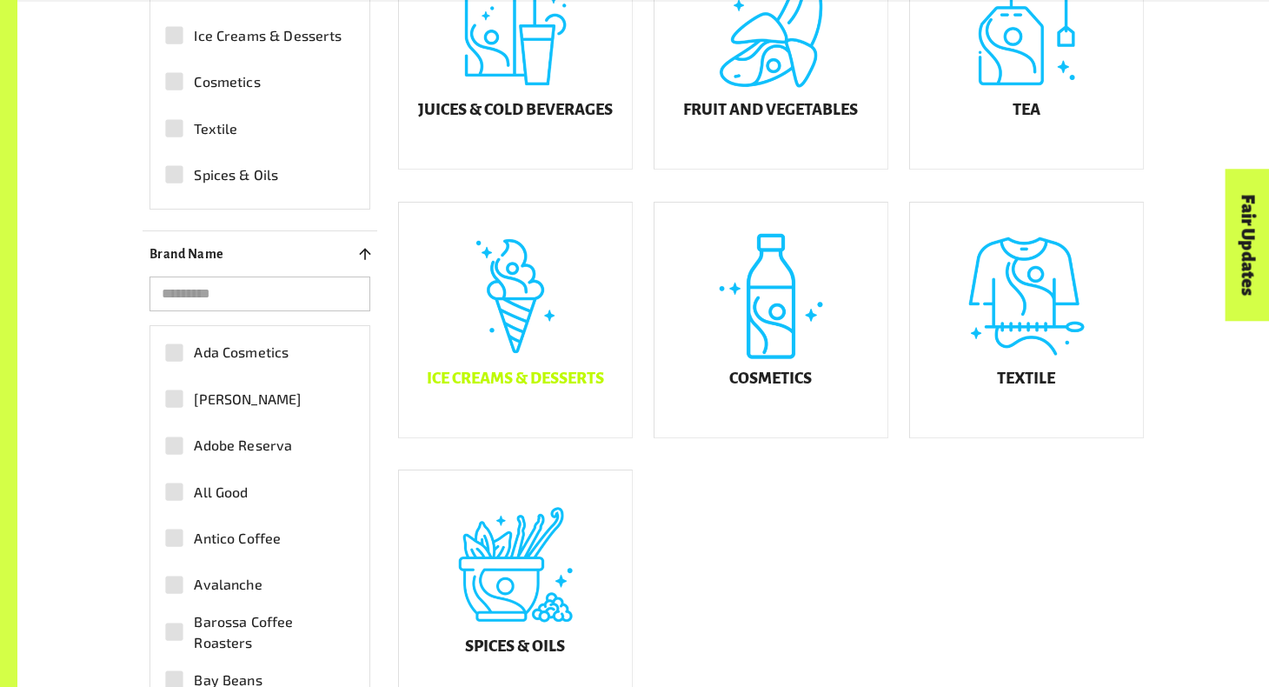
scroll to position [1041, 0]
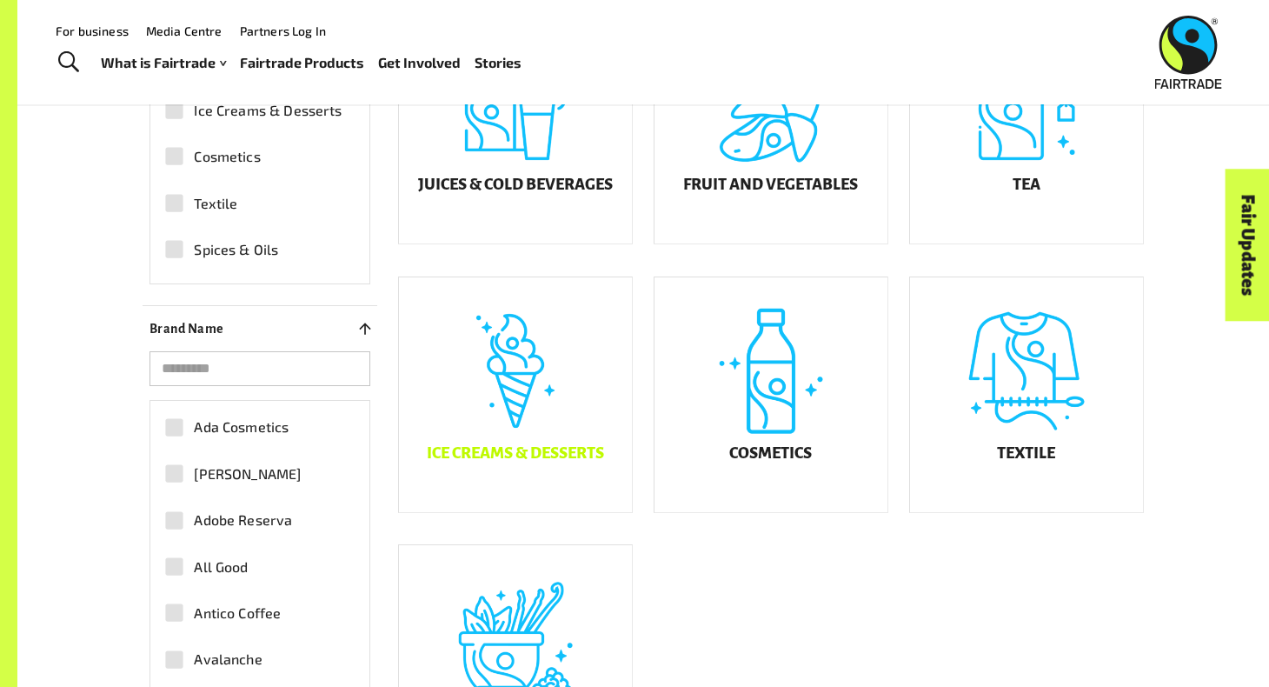
click at [545, 437] on div "Ice Creams & Desserts" at bounding box center [515, 394] width 233 height 235
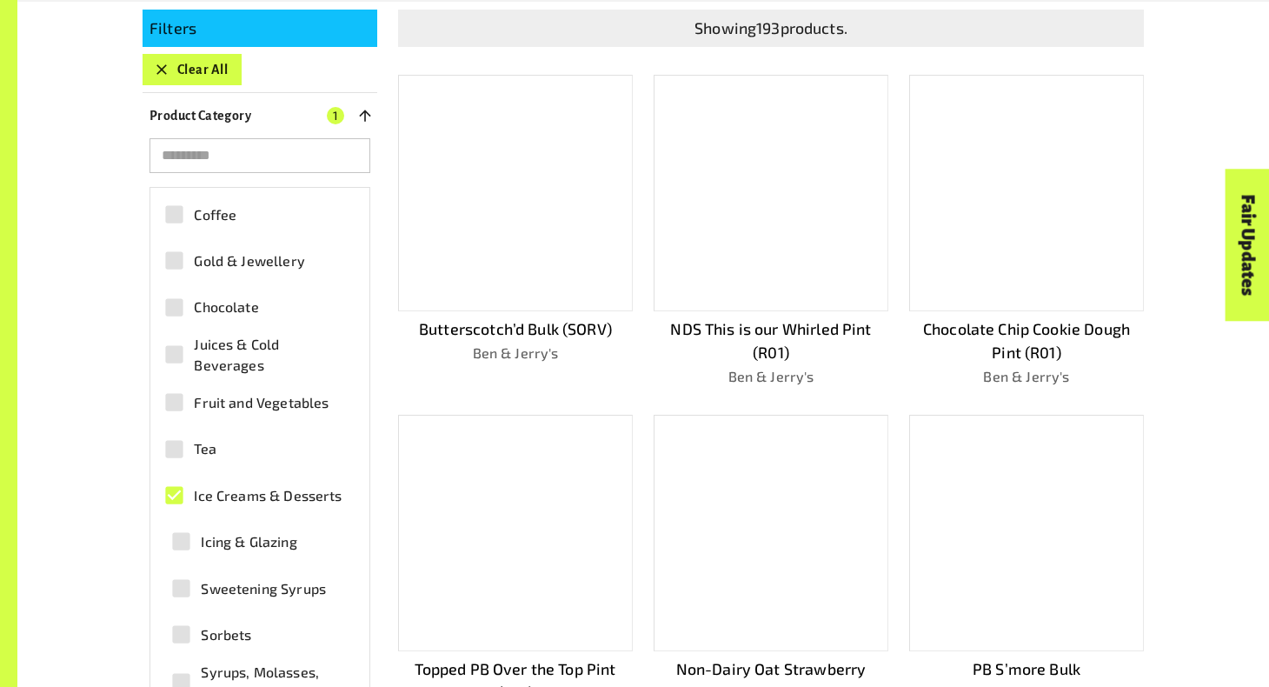
scroll to position [541, 0]
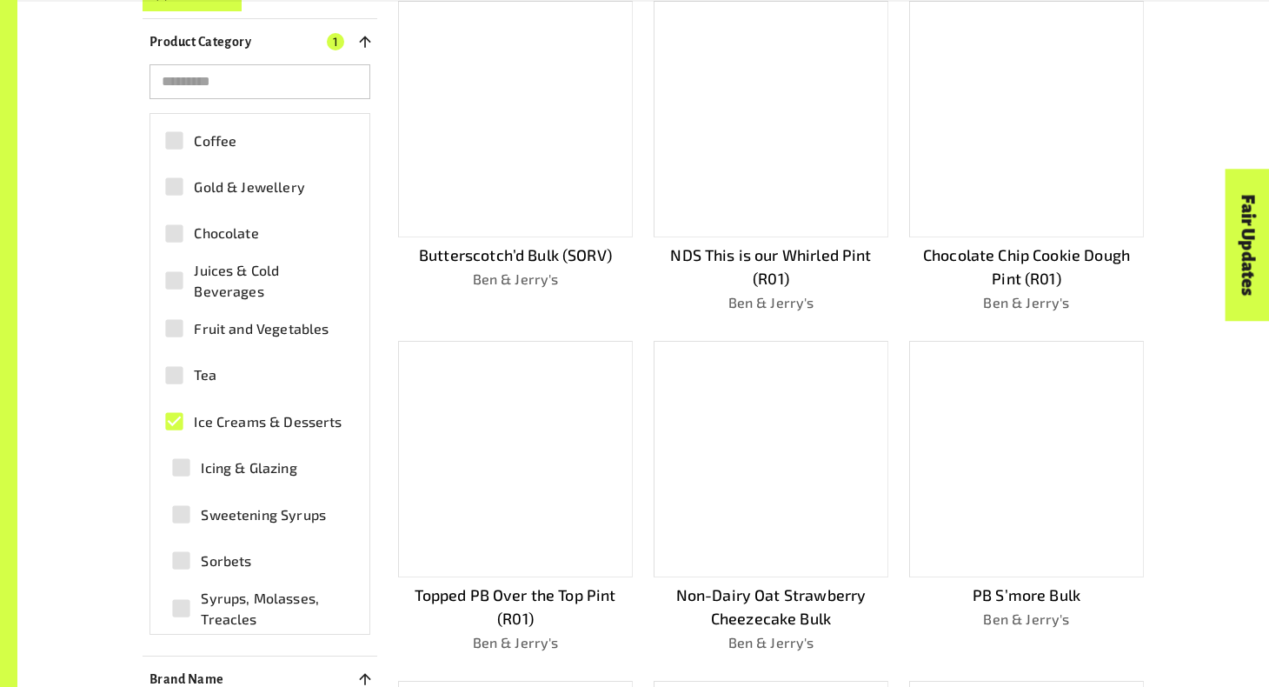
click at [1028, 186] on div at bounding box center [1026, 119] width 235 height 236
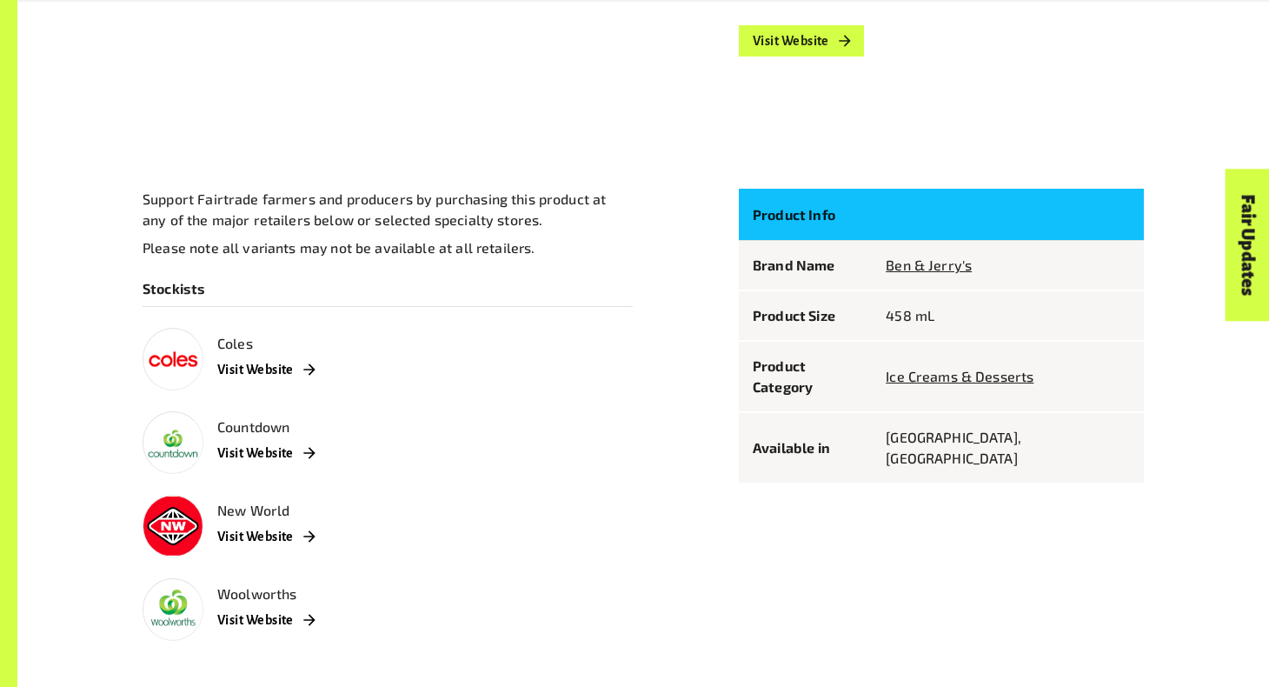
scroll to position [969, 0]
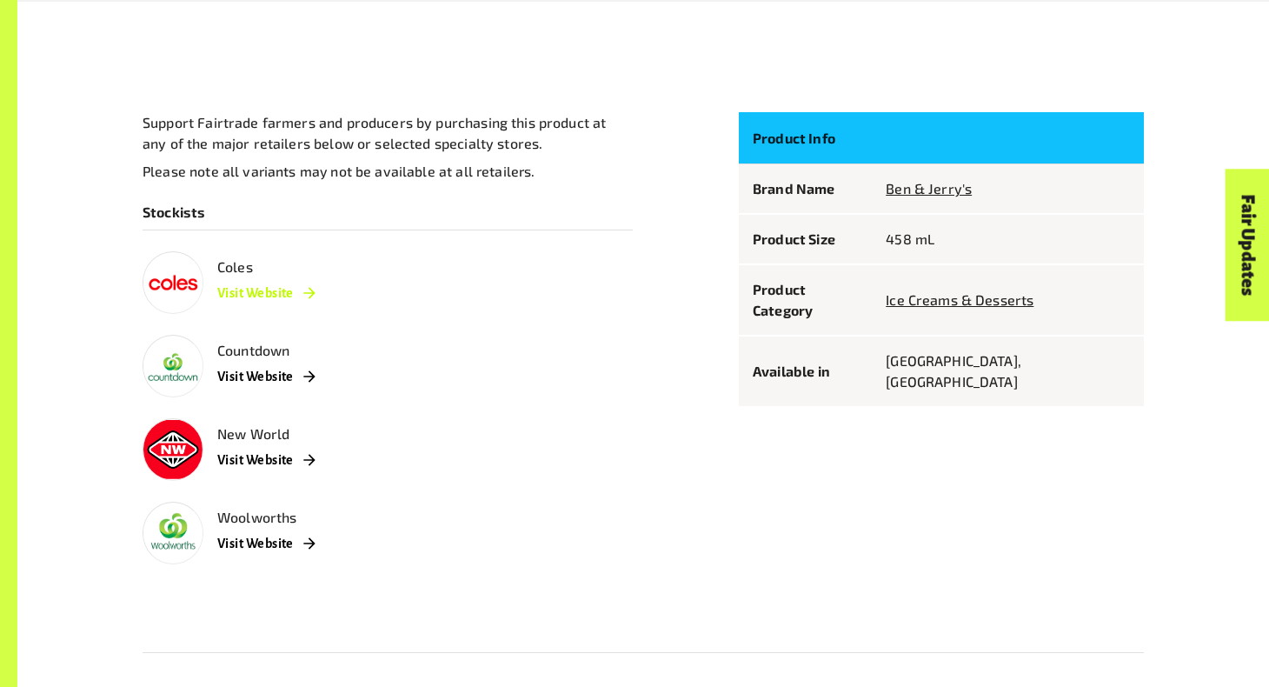
click at [283, 297] on link "Visit Website" at bounding box center [265, 292] width 97 height 31
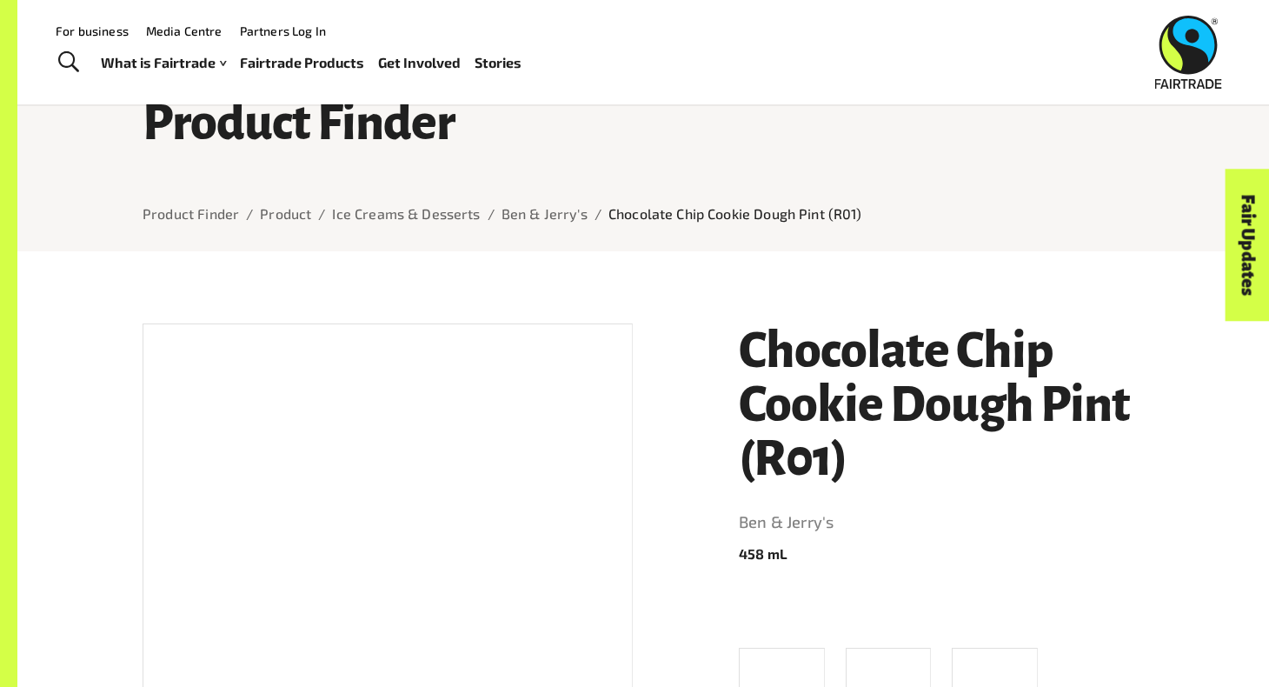
scroll to position [47, 0]
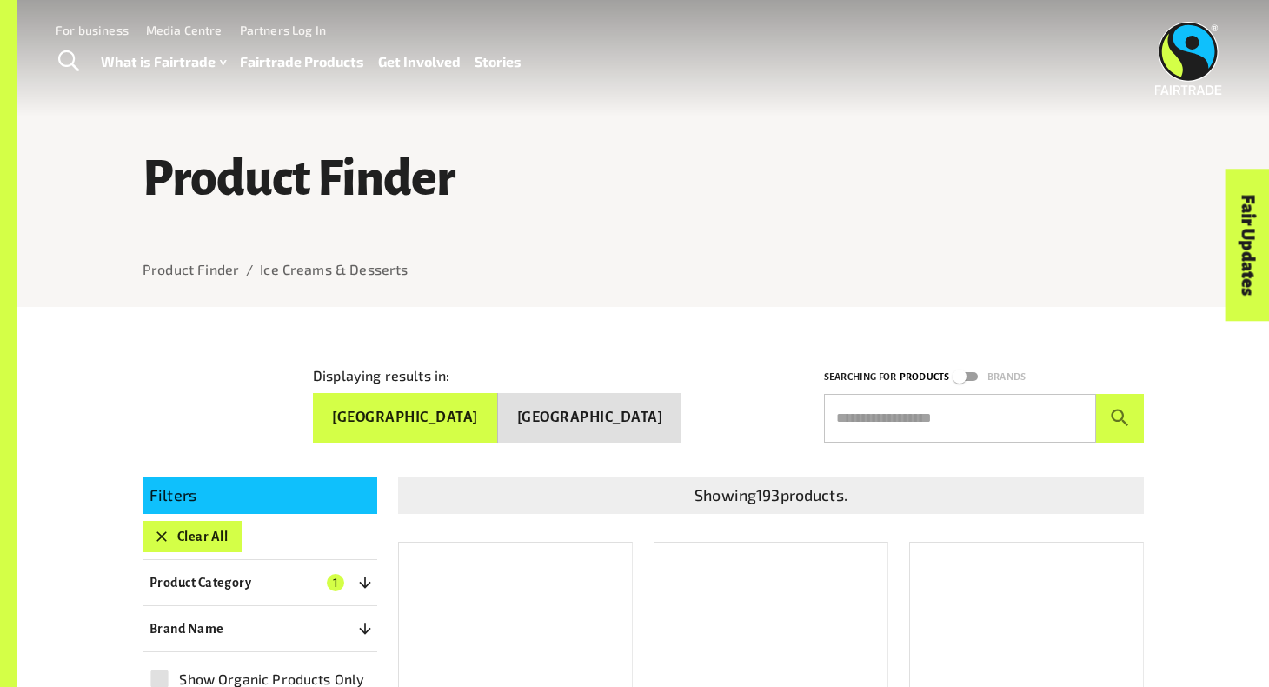
click at [158, 531] on icon "button" at bounding box center [161, 536] width 10 height 10
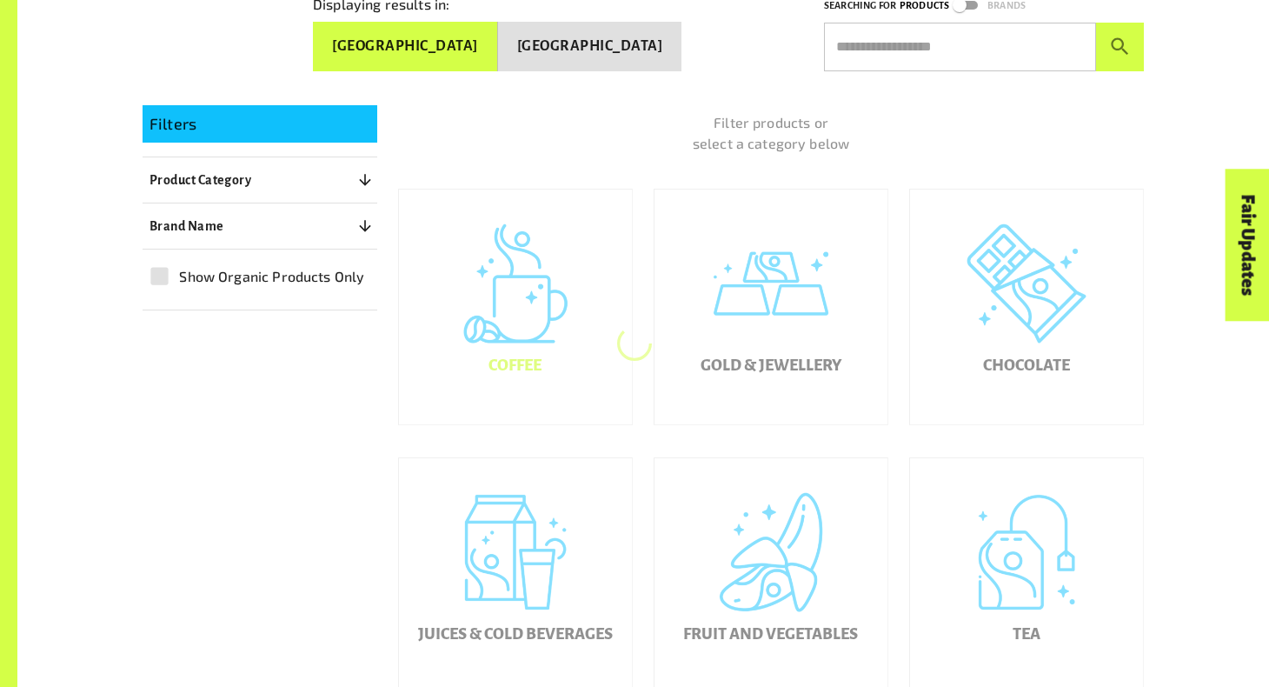
scroll to position [370, 0]
